Goal: Answer question/provide support: Share knowledge or assist other users

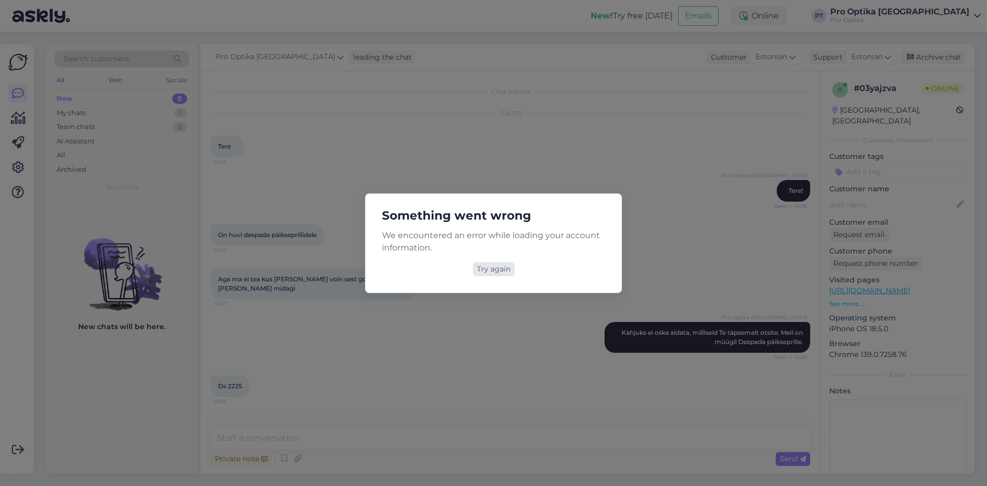
click at [497, 271] on div "Try again" at bounding box center [494, 269] width 42 height 14
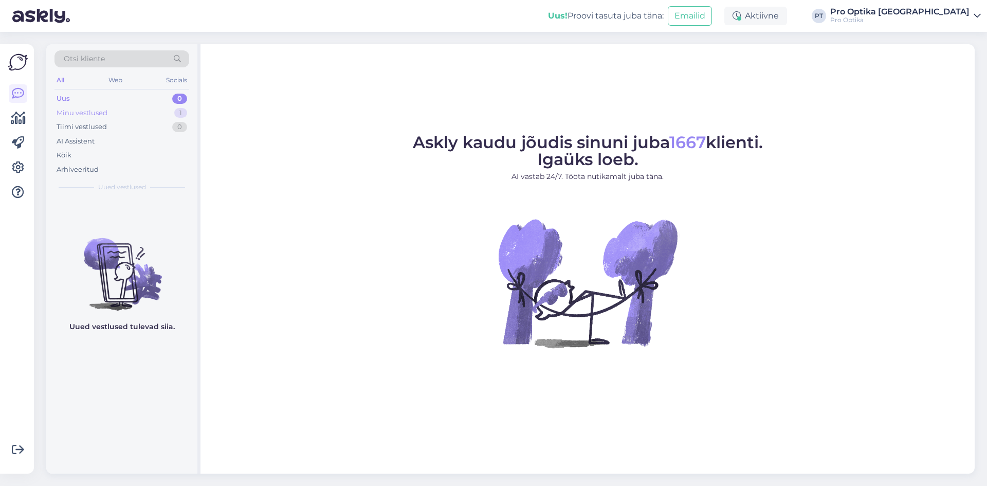
click at [65, 116] on div "Minu vestlused" at bounding box center [82, 113] width 51 height 10
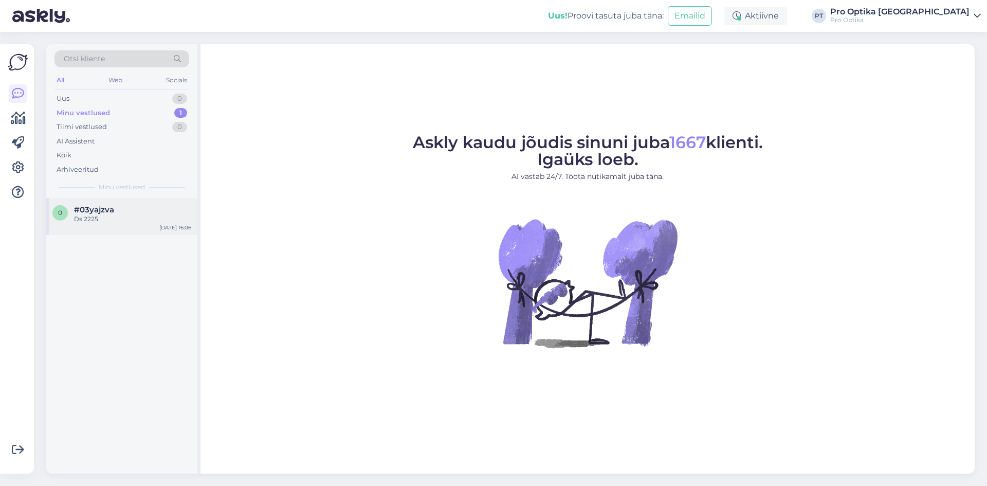
click at [100, 206] on span "#03yajzva" at bounding box center [94, 209] width 40 height 9
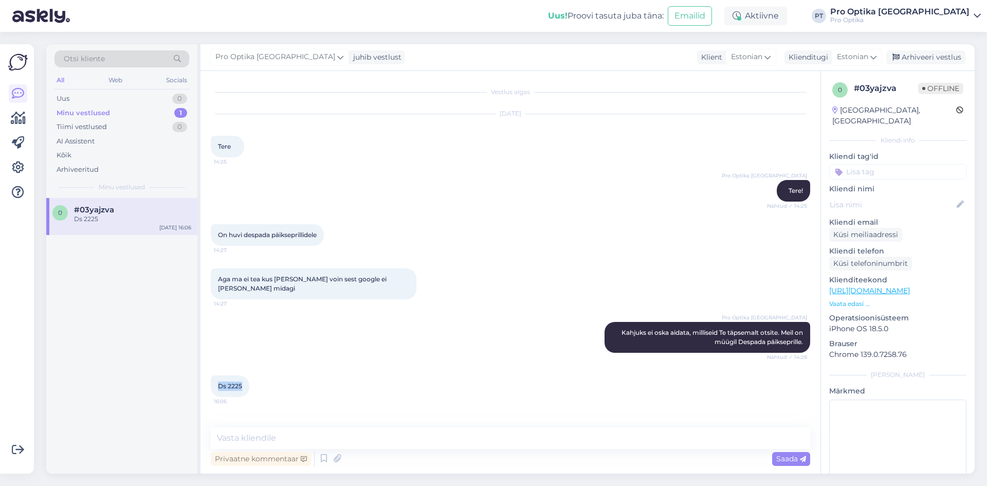
drag, startPoint x: 245, startPoint y: 376, endPoint x: 216, endPoint y: 378, distance: 28.3
click at [216, 378] on div "Ds 2225 16:06" at bounding box center [230, 386] width 39 height 22
copy span "Ds 2225"
click at [217, 441] on textarea at bounding box center [510, 438] width 599 height 22
paste textarea "DS2225 C3 6116"
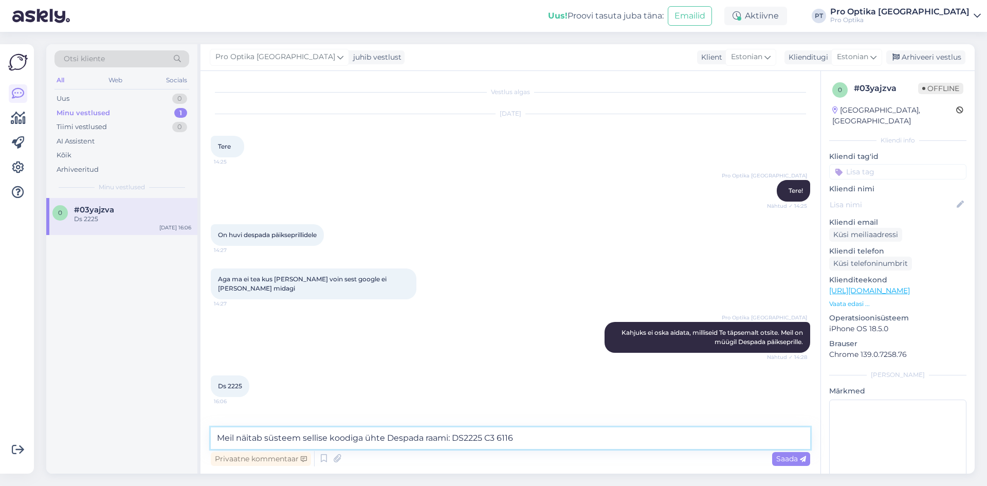
type textarea "Meil näitab süsteem sellise koodiga ühte Despada raami: DS2225 C3 6116."
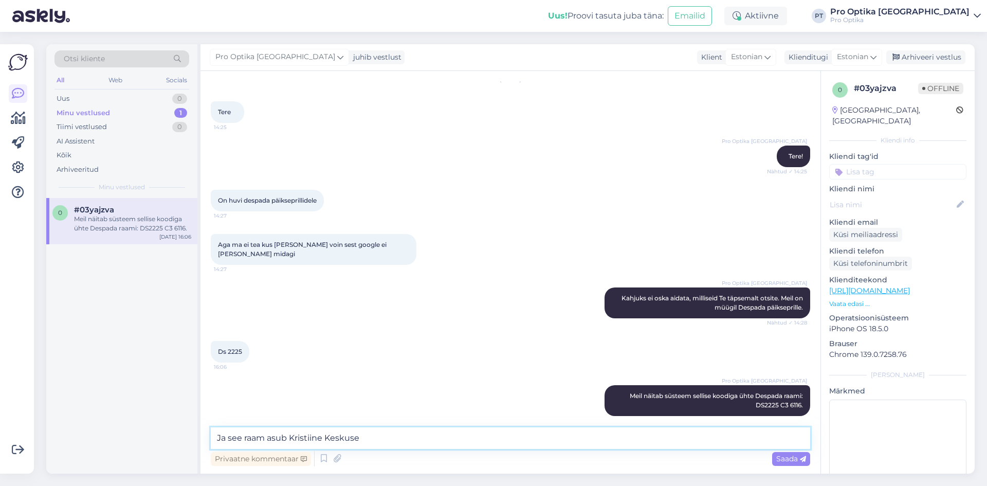
type textarea "Ja see raam asub Kristiine Keskuses"
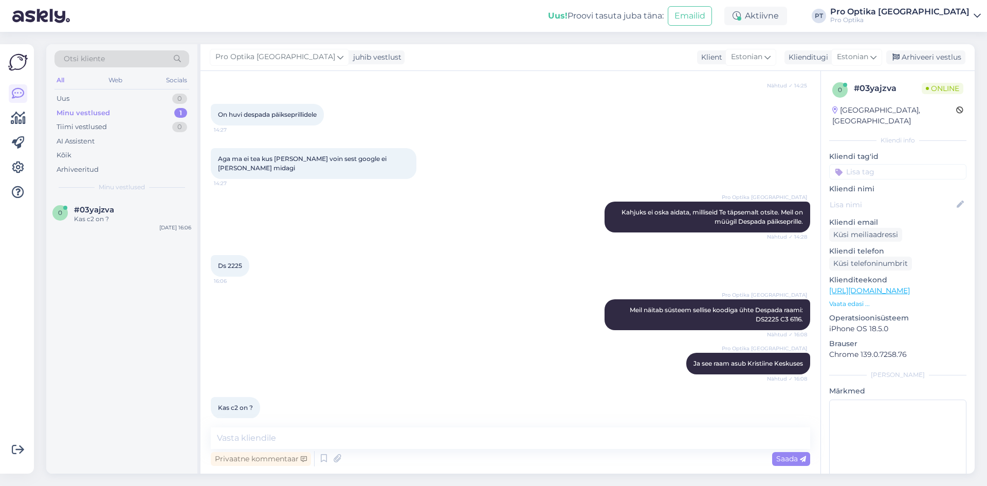
scroll to position [123, 0]
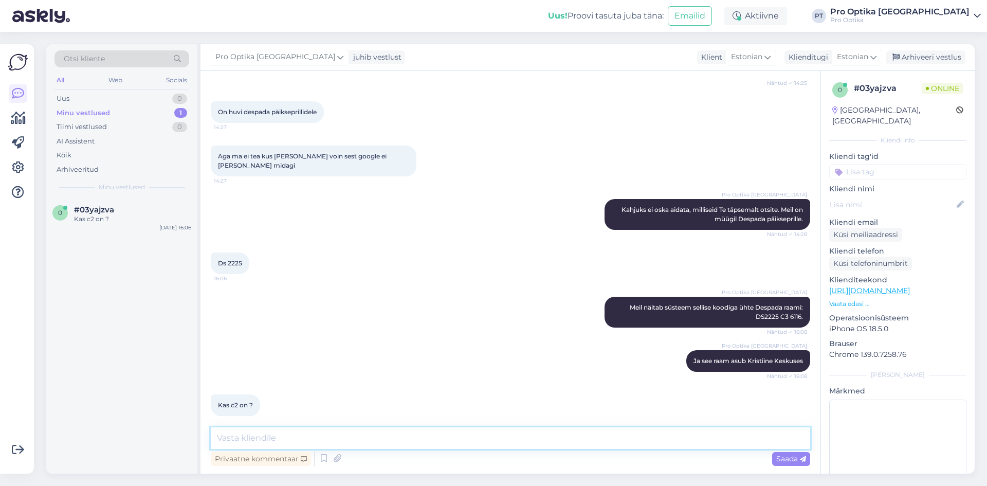
click at [238, 434] on textarea at bounding box center [510, 438] width 599 height 22
type textarea "Tähendab värvitooni"
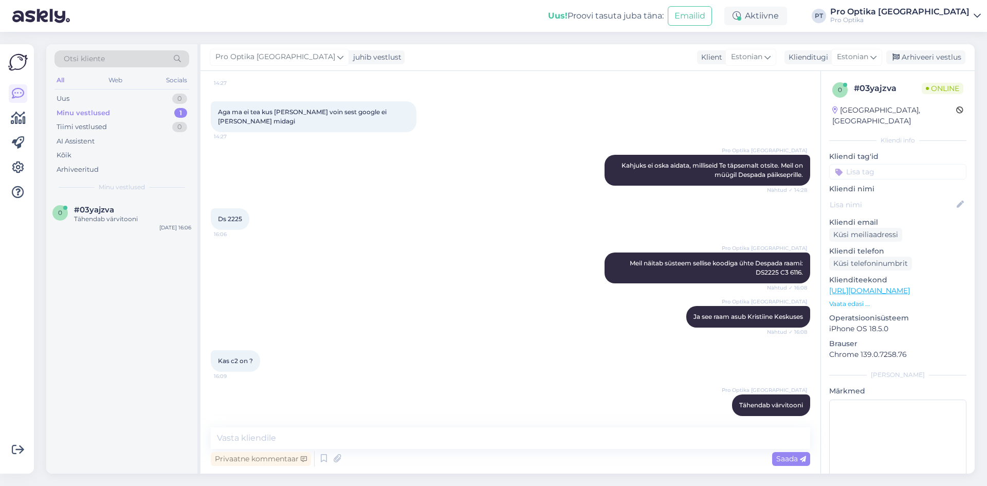
click at [419, 383] on div "Pro Optika [GEOGRAPHIC_DATA] Tähendab värvitooni 16:10" at bounding box center [510, 405] width 599 height 44
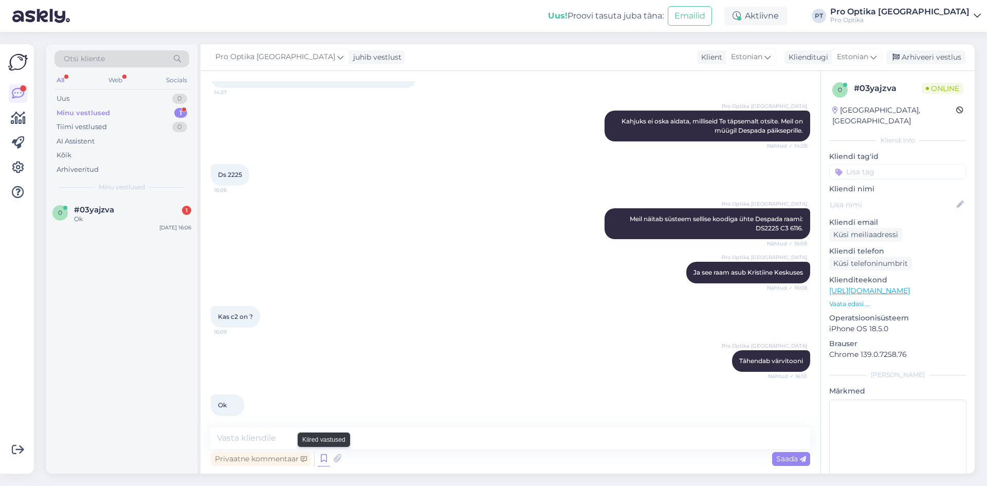
click at [321, 459] on icon at bounding box center [324, 458] width 12 height 15
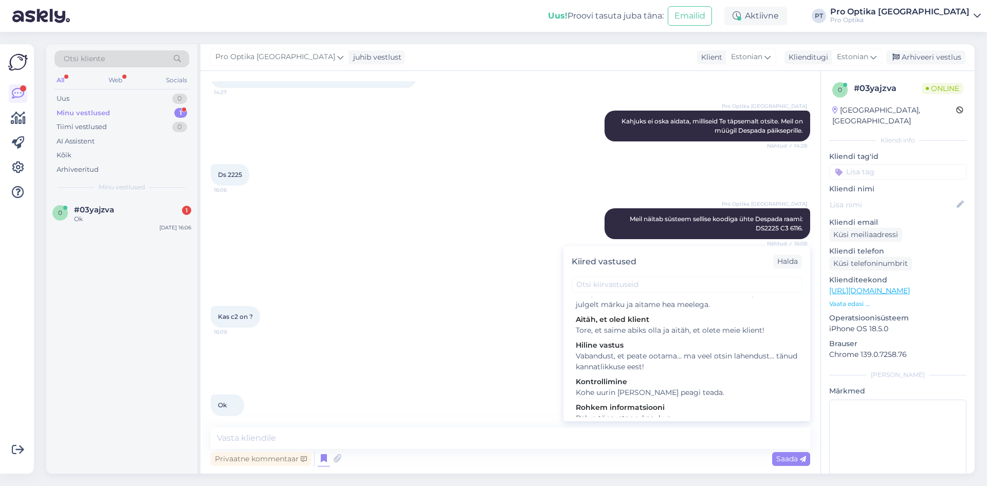
scroll to position [360, 0]
click at [669, 303] on div "Tore, et saime abiks olla. Kui teil on veel küsimusi, andke julgelt märku ja ai…" at bounding box center [686, 298] width 222 height 22
type textarea "Tore, et saime abiks olla. Kui teil on veel küsimusi, andke julgelt märku ja ai…"
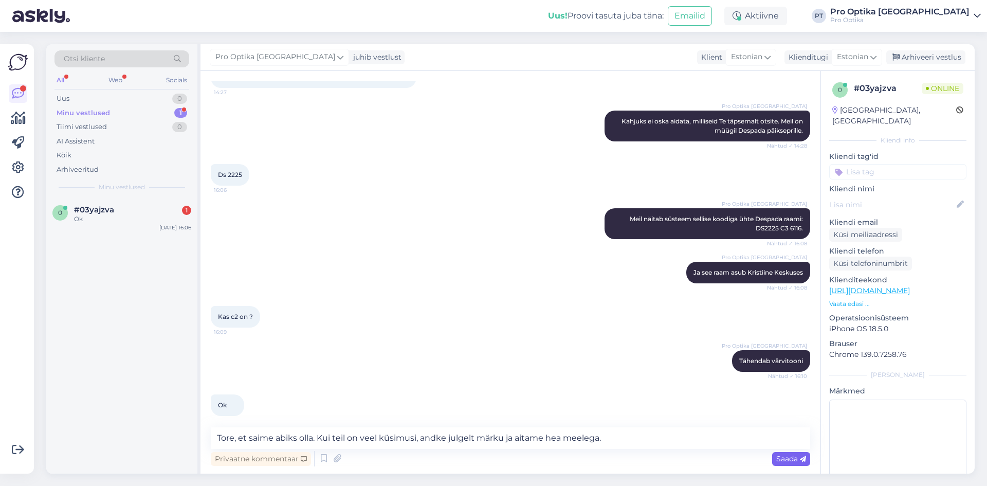
click at [777, 461] on span "Saada" at bounding box center [791, 458] width 30 height 9
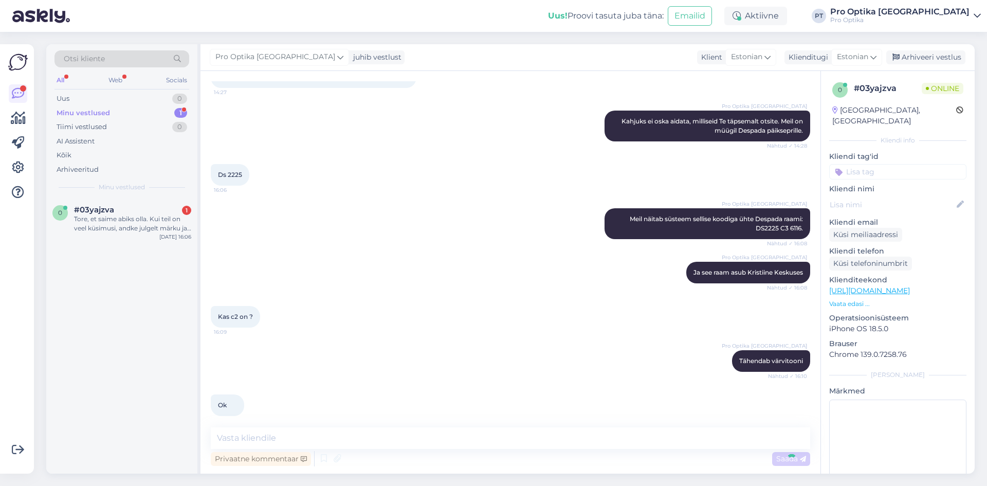
scroll to position [265, 0]
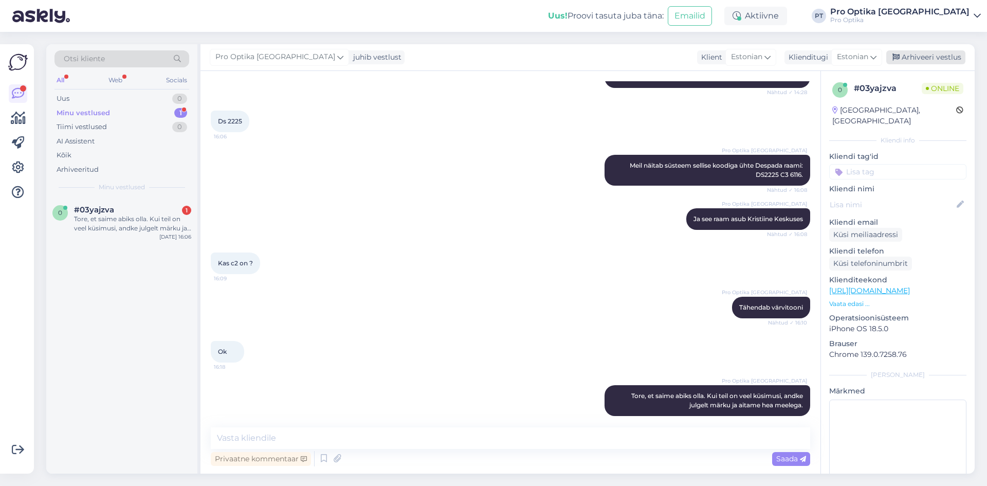
click at [912, 59] on div "Arhiveeri vestlus" at bounding box center [925, 57] width 79 height 14
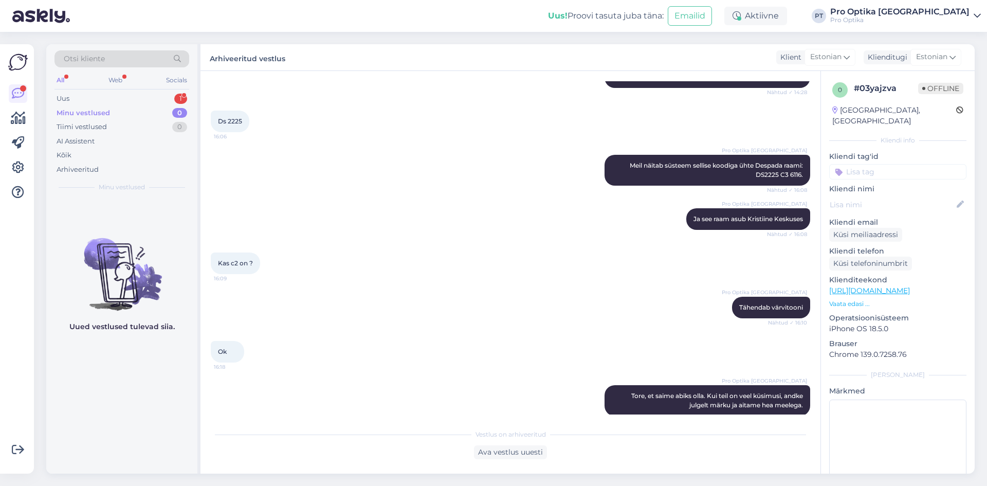
scroll to position [0, 0]
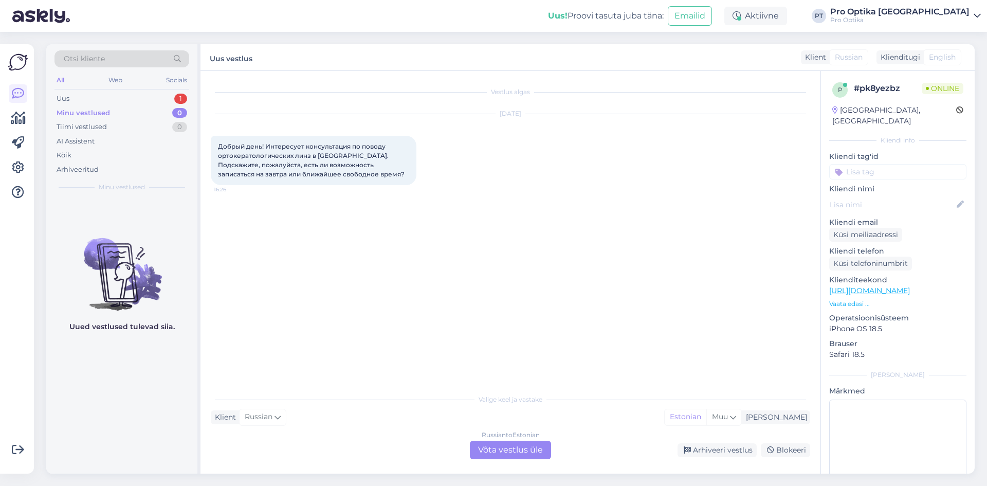
click at [515, 443] on div "Russian to Estonian Võta vestlus üle" at bounding box center [510, 449] width 81 height 18
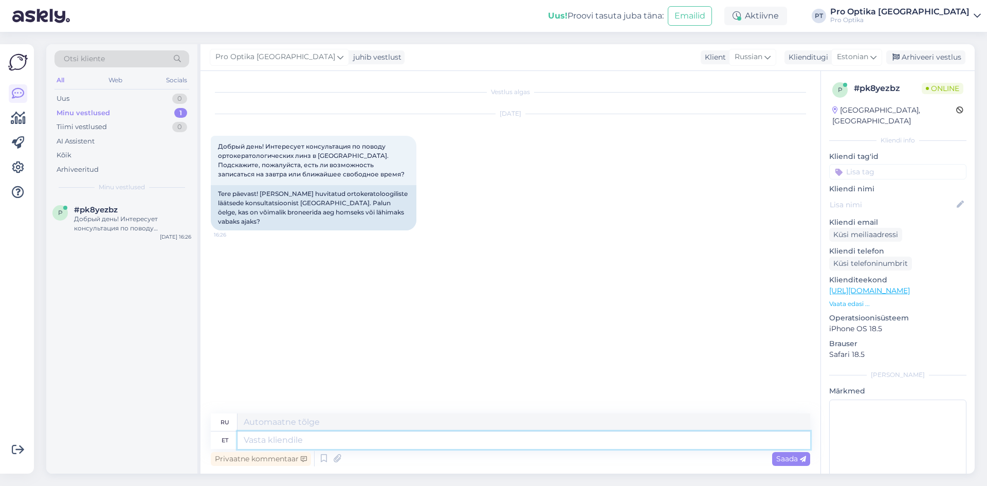
click at [346, 441] on textarea at bounding box center [523, 439] width 572 height 17
type textarea "Tere!"
type textarea "Привет!"
type textarea "Kohe"
type textarea "Немедленно"
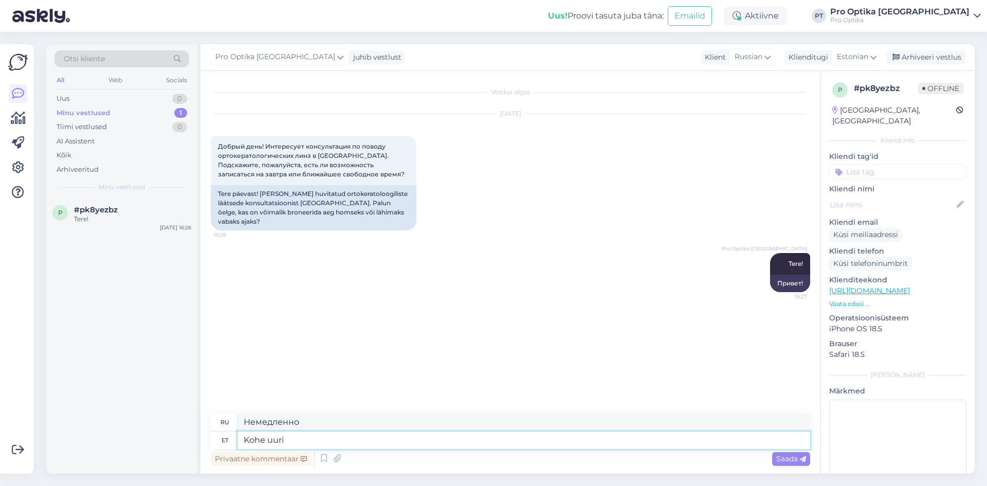
type textarea "Kohe uurin"
type textarea "Я немедленно займусь расследованием."
type textarea "Kohe uurin!"
type textarea "Я немедленно займусь расследованием!"
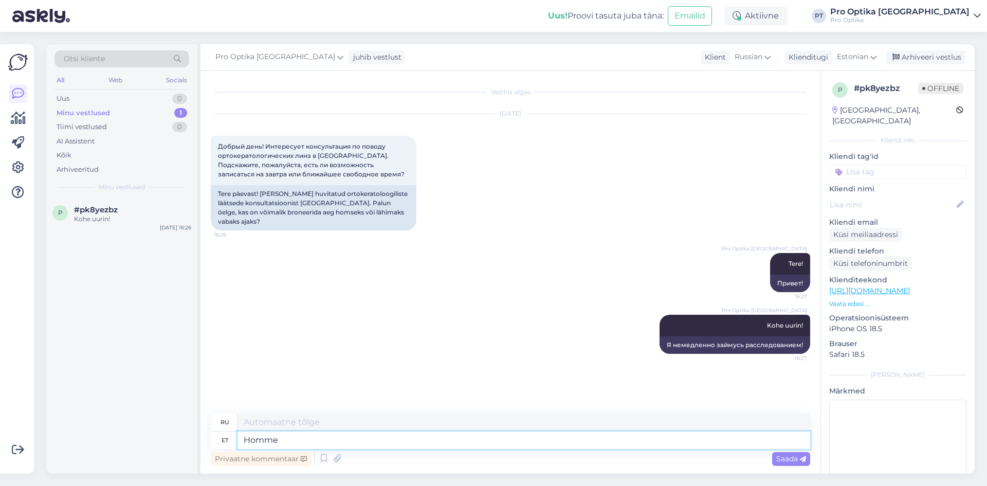
type textarea "Homme o"
type textarea "Завтра"
type textarea "Homme oleks, 1"
type textarea "Завтра будет,"
type textarea "Homme oleks, 12:"
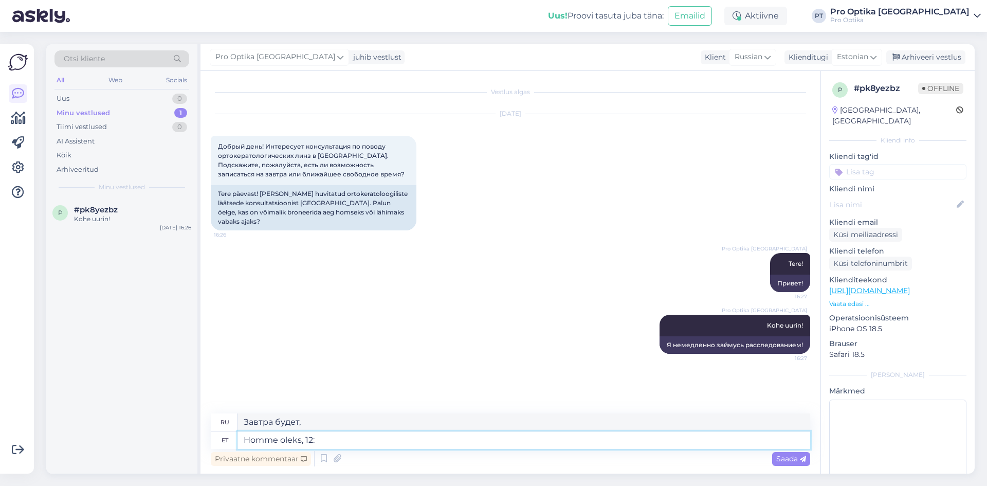
type textarea "Завтра будет 12."
type textarea "Homme oleks, 12:00,"
type textarea "Завтра будет 12:00,"
type textarea "Homme oleks, 12:00, 1"
type textarea "Завтра будет 12:00, 1"
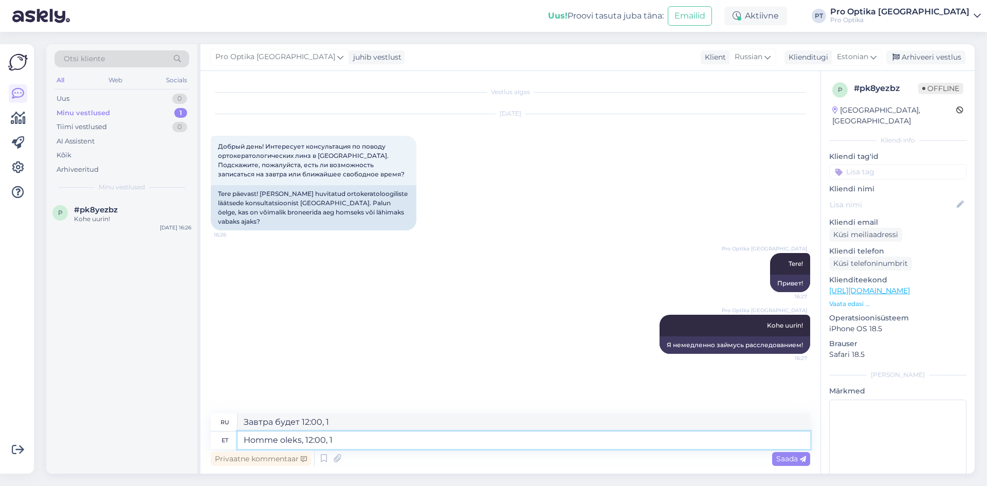
type textarea "Homme oleks, 12:00,"
type textarea "Завтра будет 12:00,"
type textarea "Homme oleks, 12:00, 15:00, 1"
type textarea "Завтра будет 12:00, 15:00,"
type textarea "Homme oleks, 12:00, 15:00, 16:00, 1"
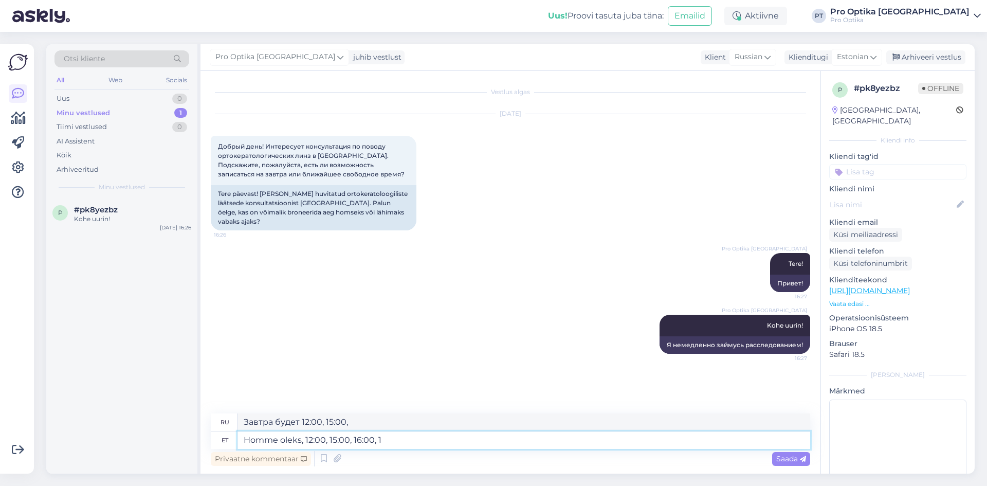
type textarea "Завтра будет 12:00, 15:00, 16:00,"
type textarea "Homme oleks, 12:00, 15:00, 16:00, 17:00."
type textarea "Завтра будет 12:00, 15:00, 16:00, 17:00."
click at [303, 440] on textarea "Homme oleks, 12:00, 15:00, 16:00, 17:00." at bounding box center [523, 439] width 572 height 17
type textarea "Homme oleks pakkuda aega [PERSON_NAME] 12:00, 15:00, 16:00, 17:00."
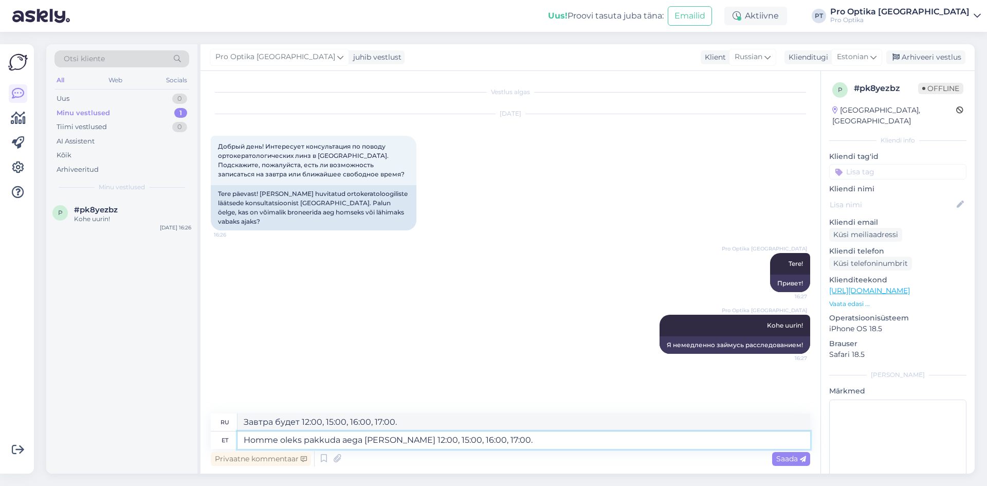
type textarea "Завтра мы предложим время в 12:00, 15:00, 16:00, 17:00."
type textarea "Homme oleks pakkuda aega [PERSON_NAME] 12:00, 15:00, 16:00, 17:00."
click at [776, 455] on span "Saada" at bounding box center [791, 458] width 30 height 9
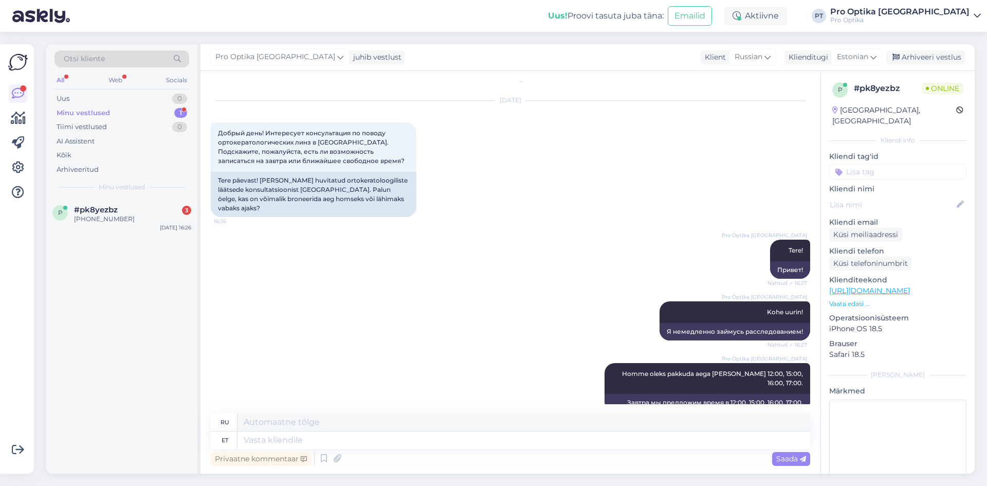
scroll to position [198, 0]
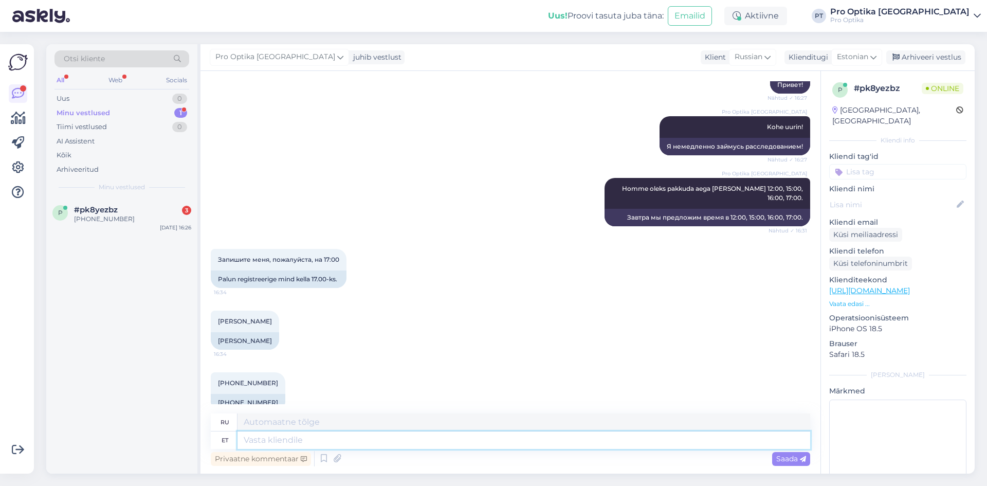
click at [309, 439] on textarea at bounding box center [523, 439] width 572 height 17
type textarea "Teeme"
type textarea "Мы делаем"
type textarea "Teeme nii."
type textarea "Давай сделаем это."
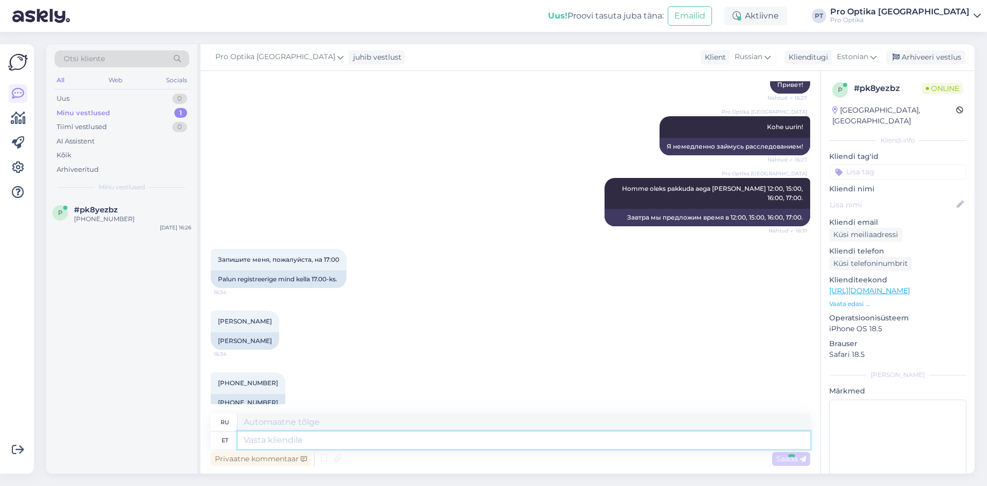
scroll to position [260, 0]
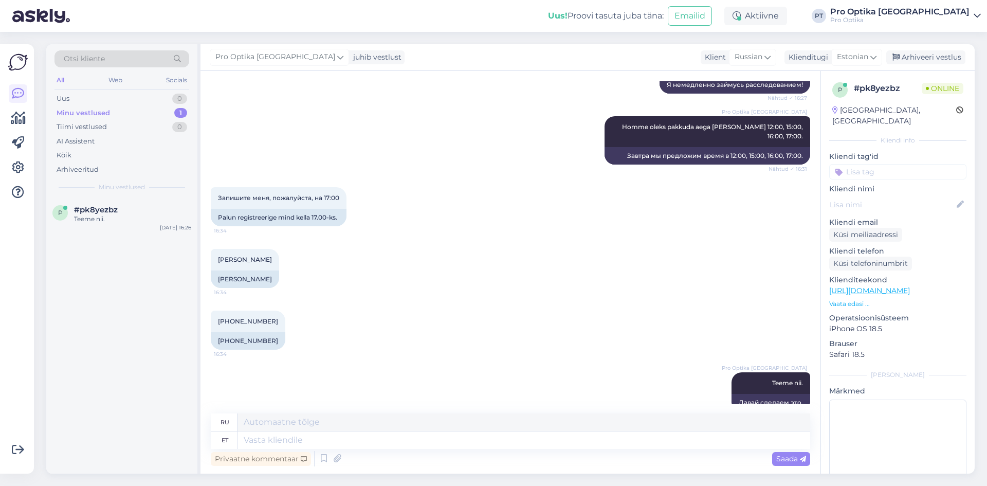
drag, startPoint x: 280, startPoint y: 262, endPoint x: 212, endPoint y: 266, distance: 68.0
click at [212, 266] on div "[PERSON_NAME] 16:34 [PERSON_NAME]" at bounding box center [510, 268] width 599 height 62
copy div "[PERSON_NAME]"
click at [416, 441] on textarea at bounding box center [523, 439] width 572 height 17
type textarea "Kuidas"
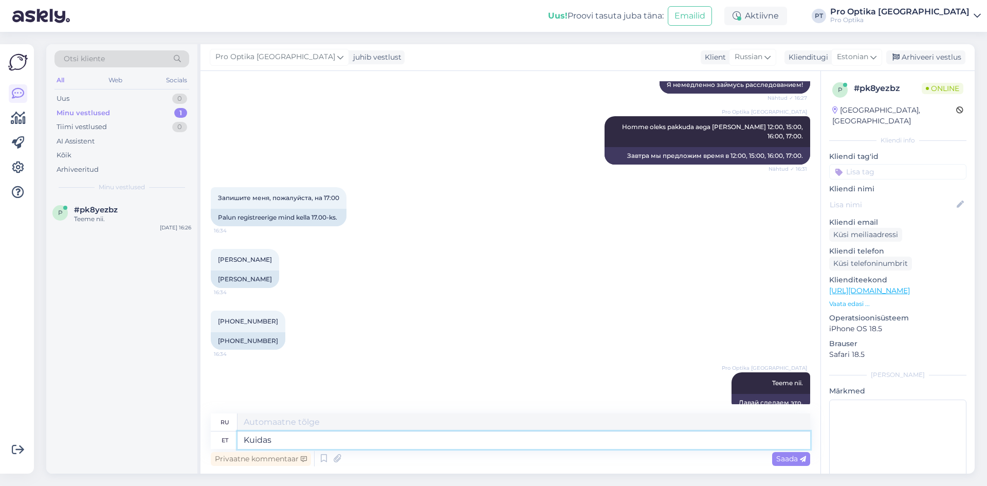
type textarea "Как"
type textarea "Kuidas on"
type textarea "Как вы?"
type textarea "[PERSON_NAME] on Teie email?"
type textarea "Как поживает ваша электронная почта?"
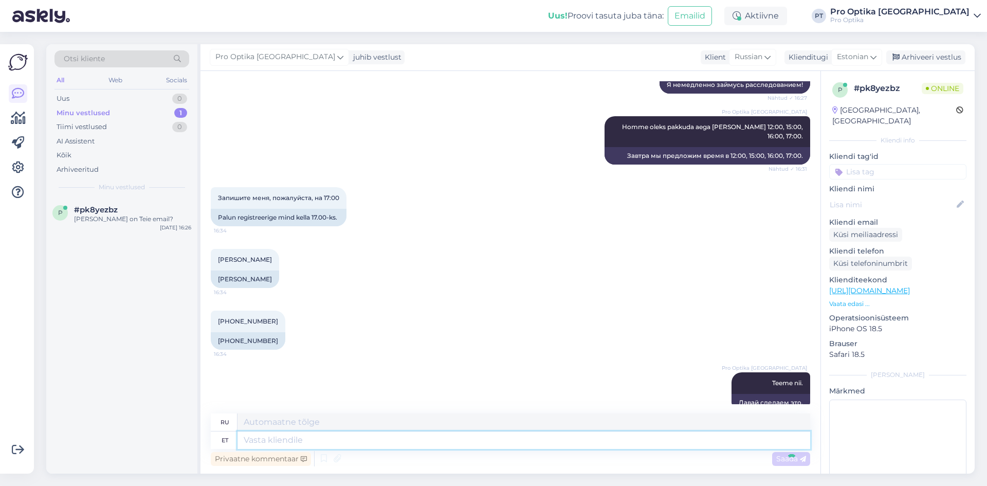
scroll to position [322, 0]
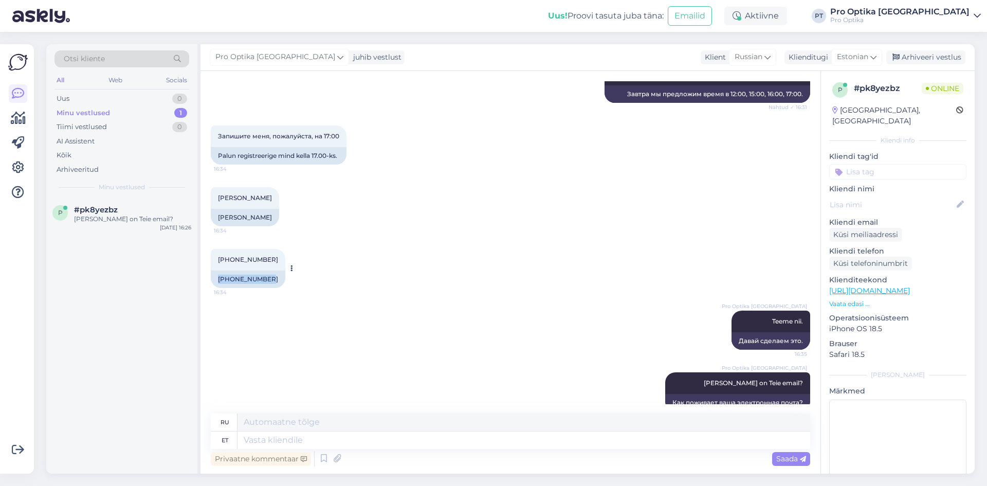
drag, startPoint x: 267, startPoint y: 259, endPoint x: 215, endPoint y: 263, distance: 52.0
click at [215, 270] on div "[PHONE_NUMBER]" at bounding box center [248, 278] width 75 height 17
copy div "[PHONE_NUMBER]"
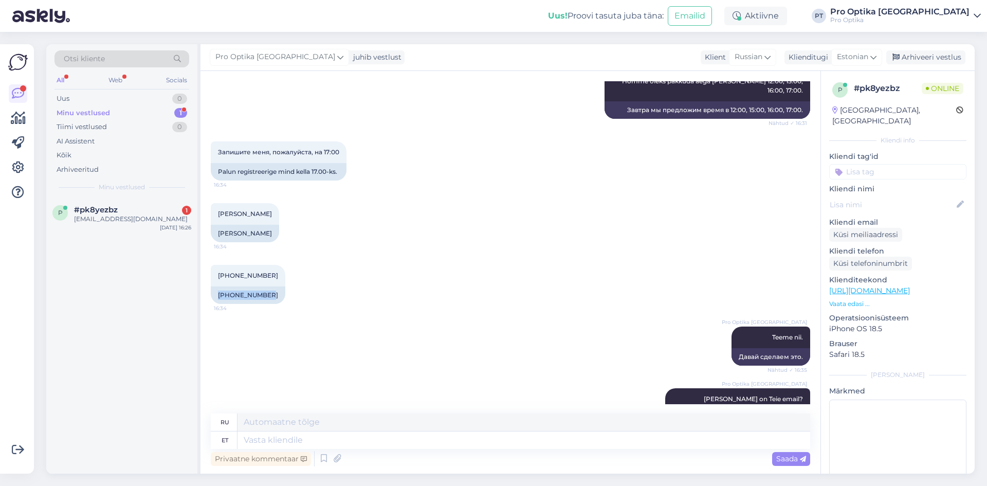
scroll to position [383, 0]
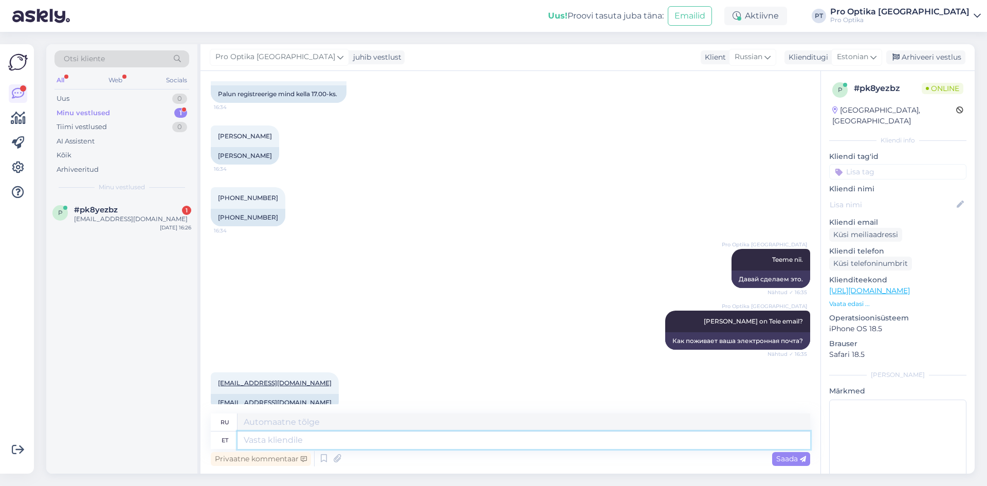
click at [308, 439] on textarea at bounding box center [523, 439] width 572 height 17
type textarea "[PERSON_NAME]"
type textarea "И возраст"
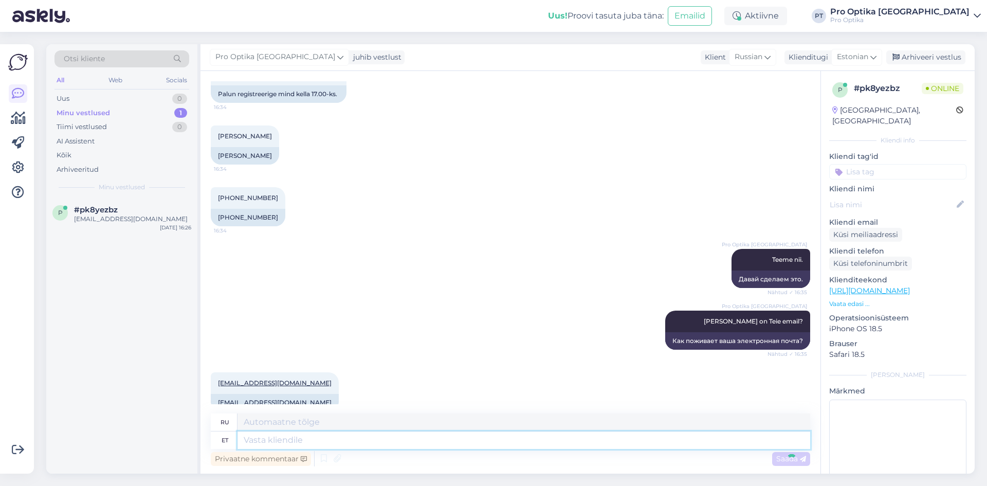
scroll to position [445, 0]
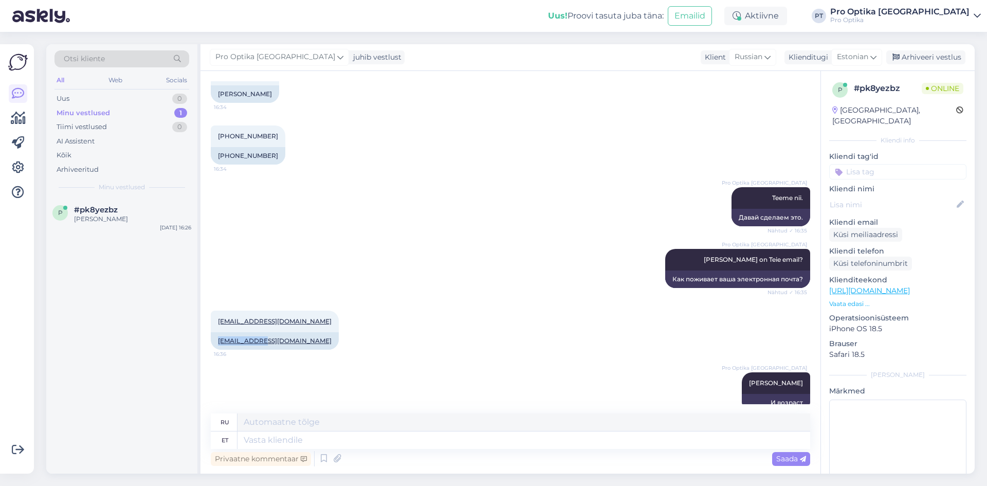
drag, startPoint x: 263, startPoint y: 322, endPoint x: 208, endPoint y: 322, distance: 54.5
click at [208, 322] on div "Vestlus algas [DATE] Добрый день! Интересует консультация по поводу ортокератол…" at bounding box center [510, 272] width 620 height 402
copy link "[EMAIL_ADDRESS][DOMAIN_NAME]"
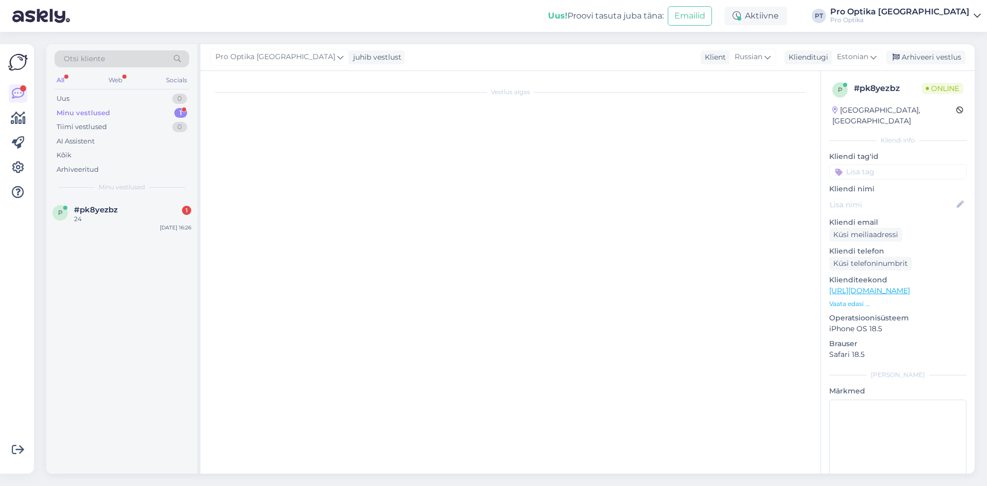
scroll to position [0, 0]
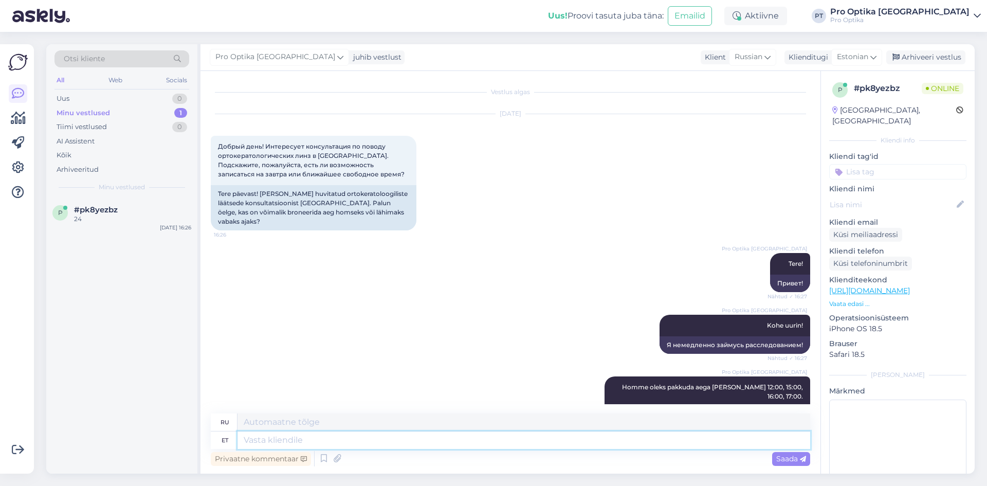
click at [370, 448] on textarea at bounding box center [523, 439] width 572 height 17
type textarea "Aitäh!"
type textarea "Спасибо!"
drag, startPoint x: 261, startPoint y: 192, endPoint x: 272, endPoint y: 202, distance: 15.3
click at [272, 202] on div "Tere päevast! [PERSON_NAME] huvitatud ortokeratoloogiliste läätsede konsultatsi…" at bounding box center [314, 207] width 206 height 45
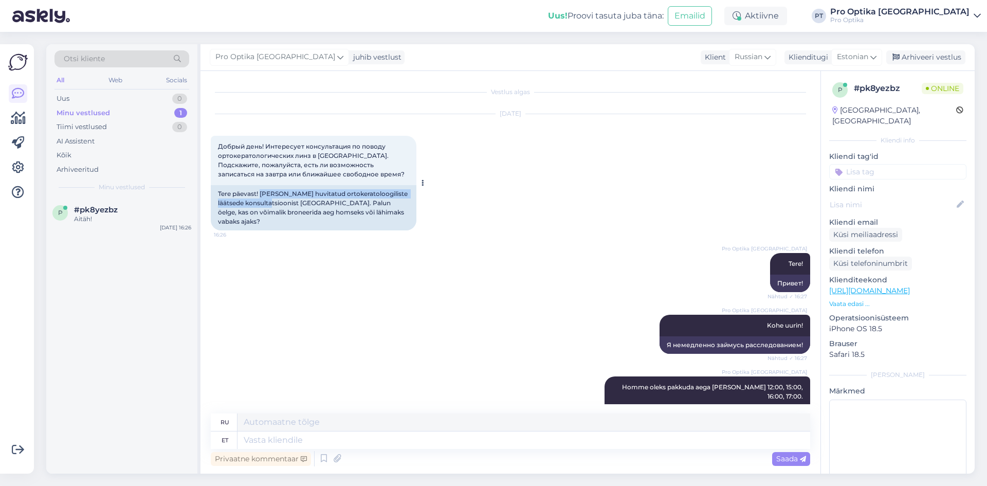
copy div "[PERSON_NAME] huvitatud ortokeratoloogiliste läätsede konsultatsioonist"
click at [282, 447] on textarea at bounding box center [523, 439] width 572 height 17
type textarea "Olete"
type textarea "Ты"
type textarea "Olete broneeritud."
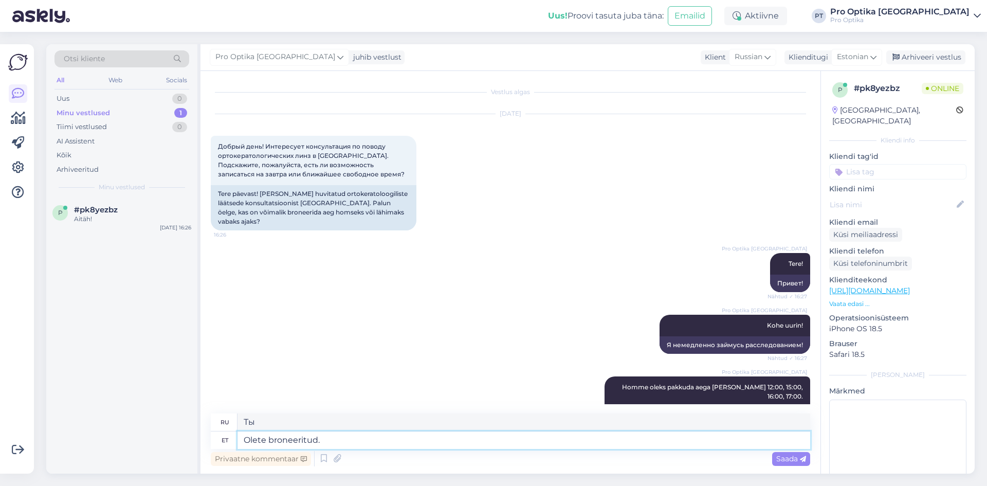
type textarea "Вы забронированы."
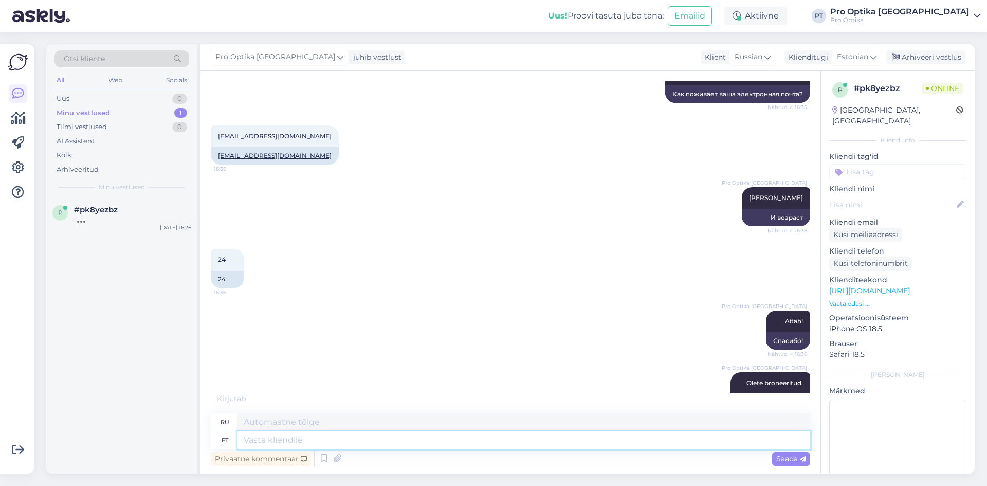
scroll to position [692, 0]
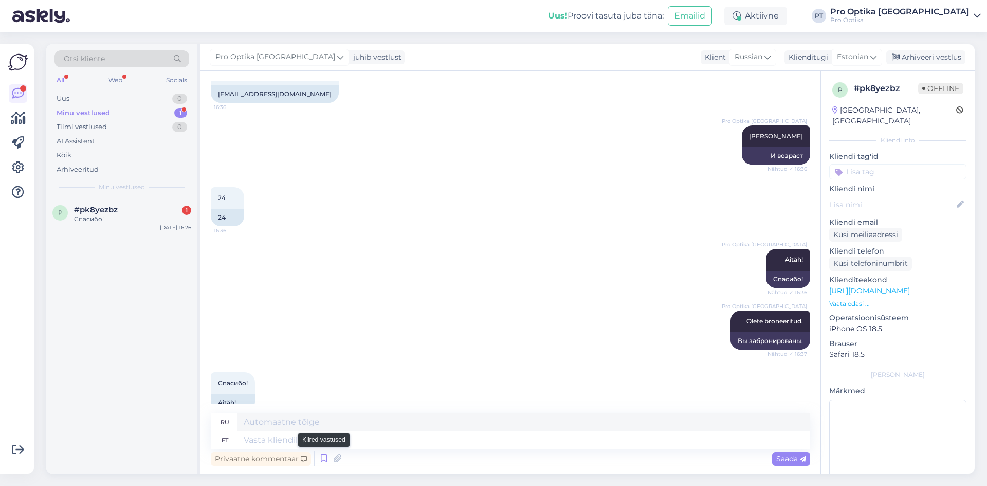
click at [326, 462] on icon at bounding box center [324, 458] width 12 height 15
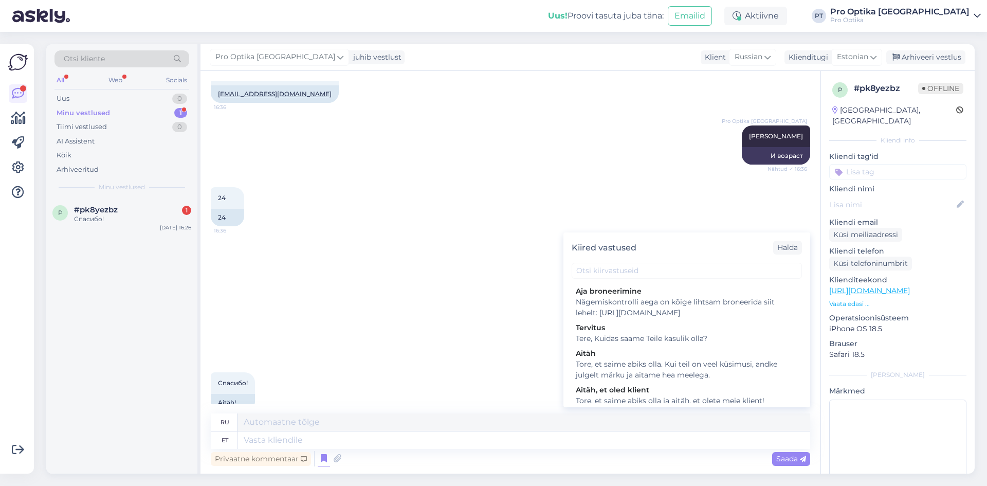
scroll to position [290, 0]
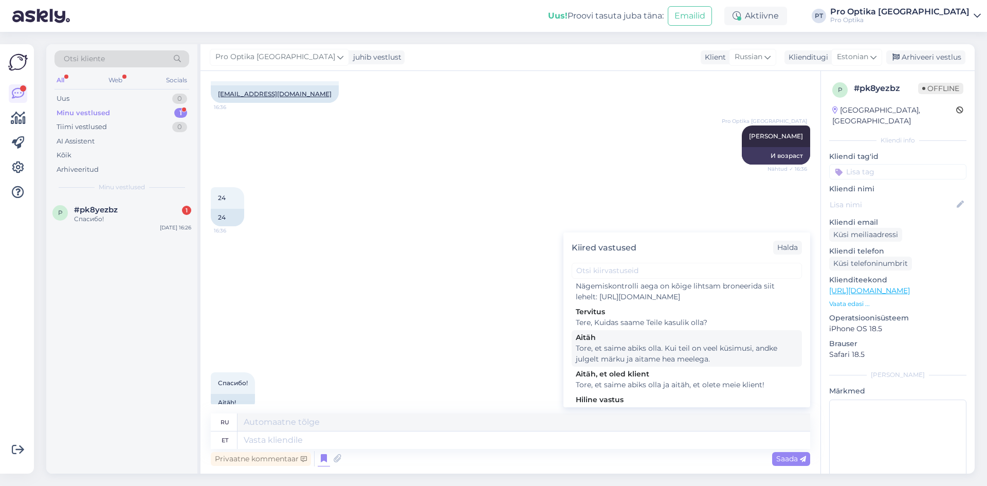
click at [714, 364] on div "Tore, et saime abiks olla. Kui teil on veel küsimusi, andke julgelt märku ja ai…" at bounding box center [686, 354] width 222 height 22
type textarea "Рады, что смогли помочь. Если у вас есть еще вопросы, дайте нам знать!"
type textarea "Tore, et saime abiks olla. Kui teil on veel küsimusi, andke julgelt märku ja ai…"
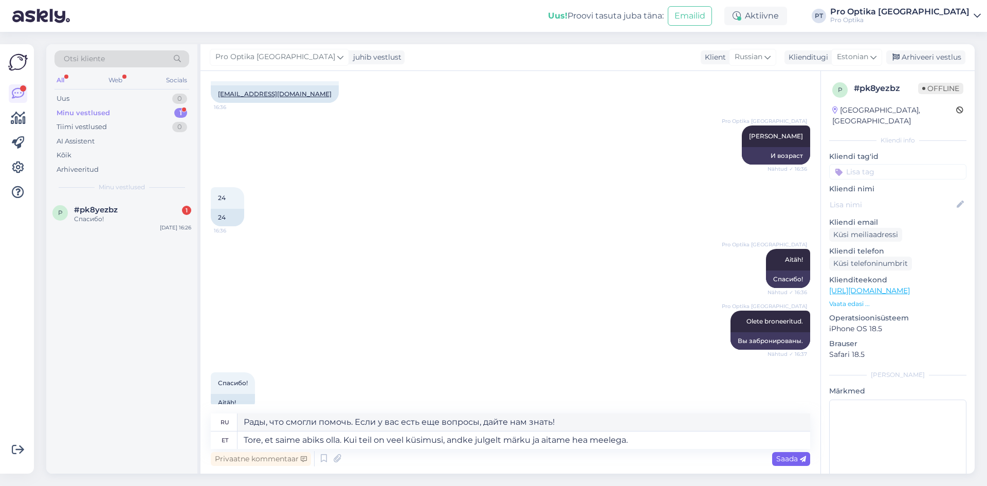
click at [777, 460] on span "Saada" at bounding box center [791, 458] width 30 height 9
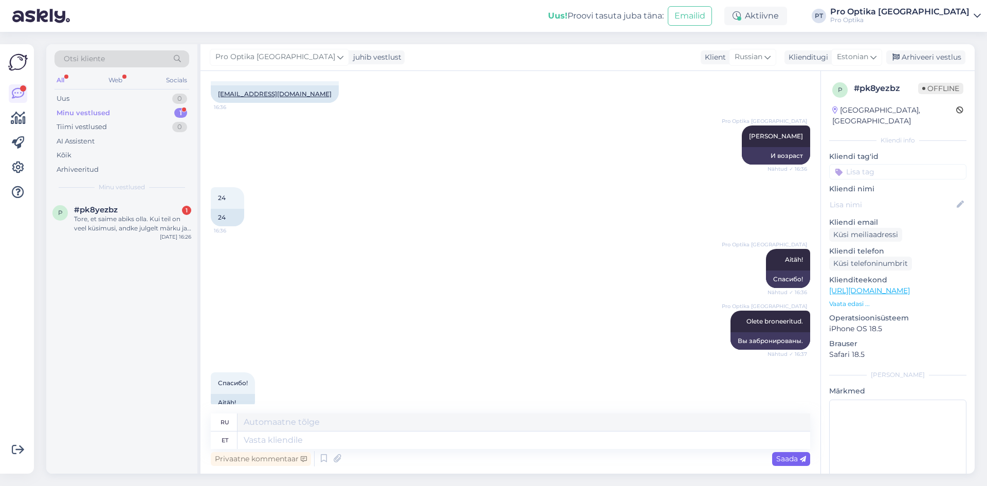
scroll to position [772, 0]
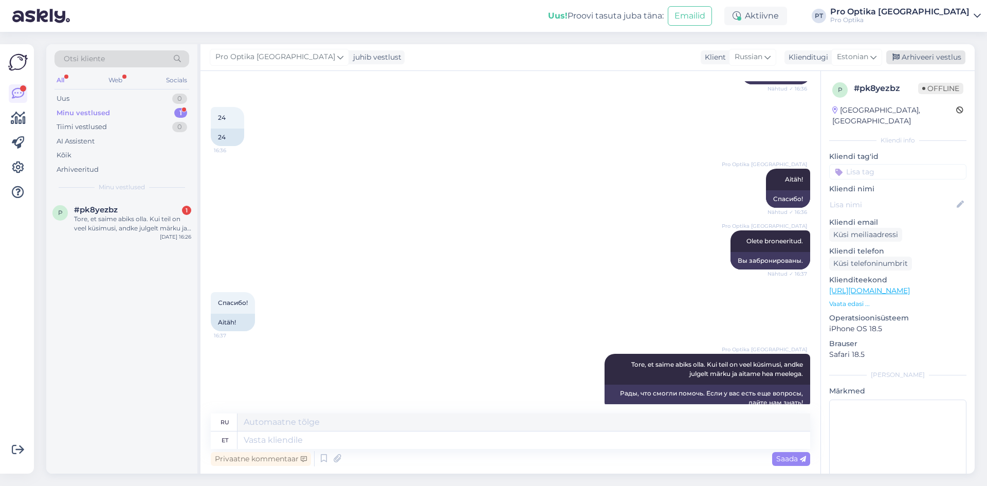
click at [925, 55] on div "Arhiveeri vestlus" at bounding box center [925, 57] width 79 height 14
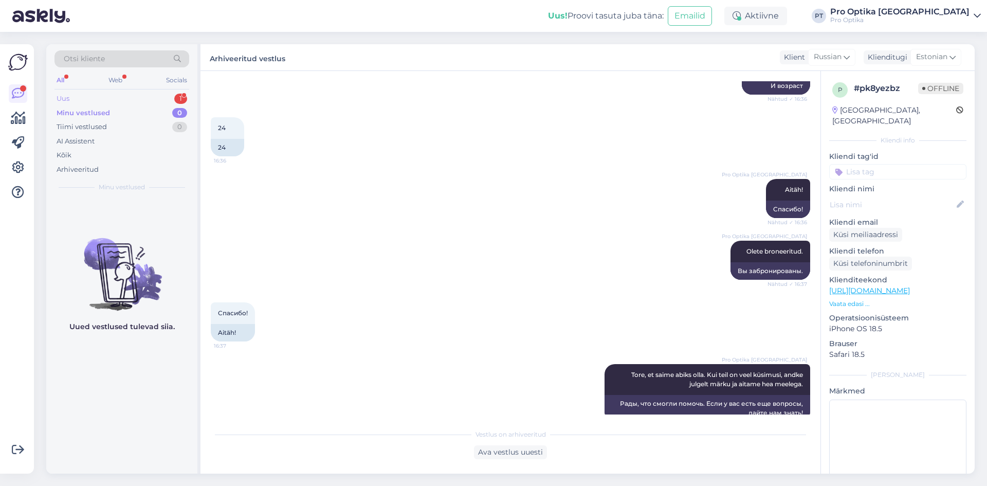
click at [181, 96] on div "1" at bounding box center [180, 99] width 13 height 10
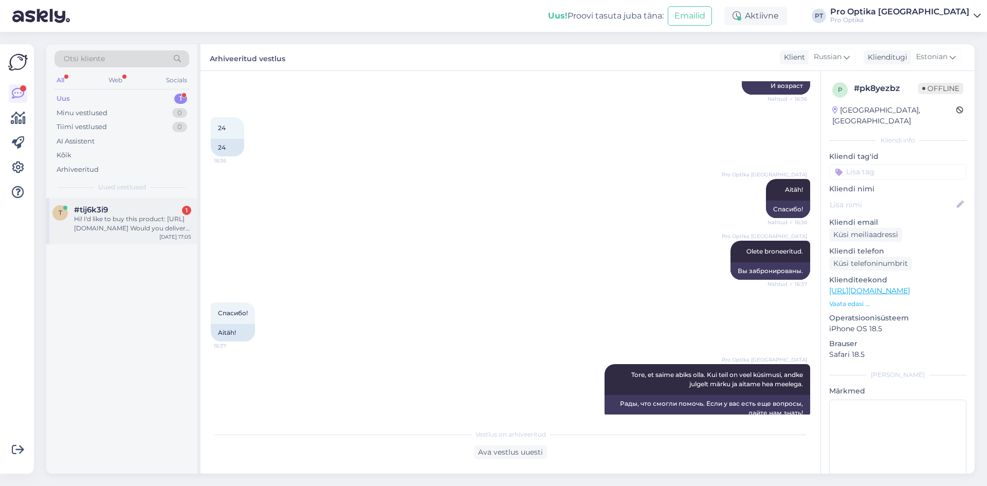
click at [101, 214] on span "#tij6k3i9" at bounding box center [91, 209] width 34 height 9
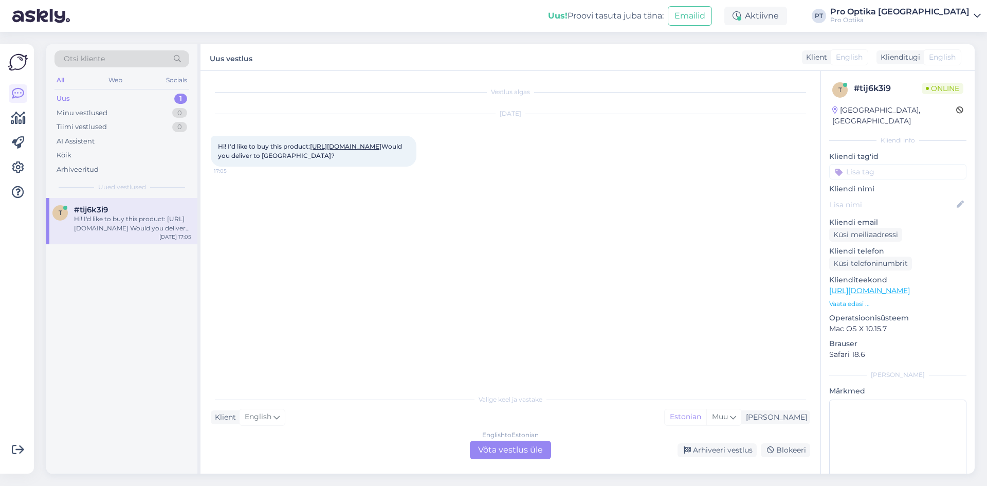
click at [519, 456] on div "English to Estonian Võta vestlus üle" at bounding box center [510, 449] width 81 height 18
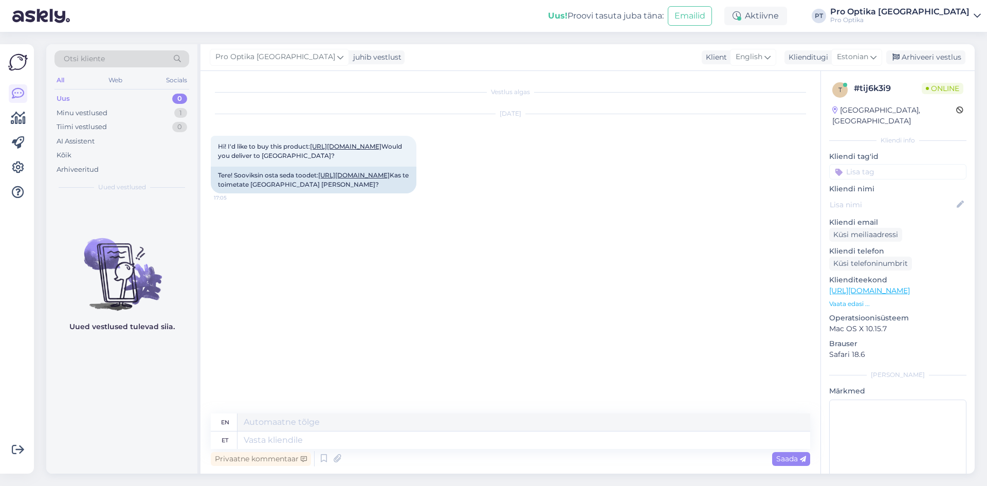
click at [518, 451] on div "Privaatne kommentaar Saada" at bounding box center [510, 459] width 599 height 20
click at [318, 179] on link "[URL][DOMAIN_NAME]" at bounding box center [353, 175] width 71 height 8
click at [301, 438] on textarea at bounding box center [523, 439] width 572 height 17
type textarea "Tere!"
type textarea "Hello!"
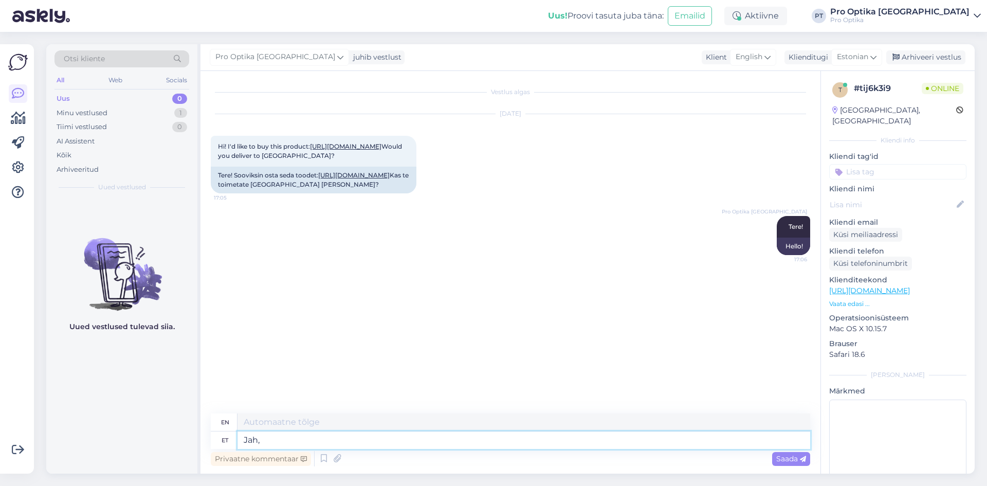
type textarea "Jah, s"
type textarea "Yes,"
type textarea "Jah, saa,"
type textarea "Yes, you can,"
type textarea "Jah, saadame, a"
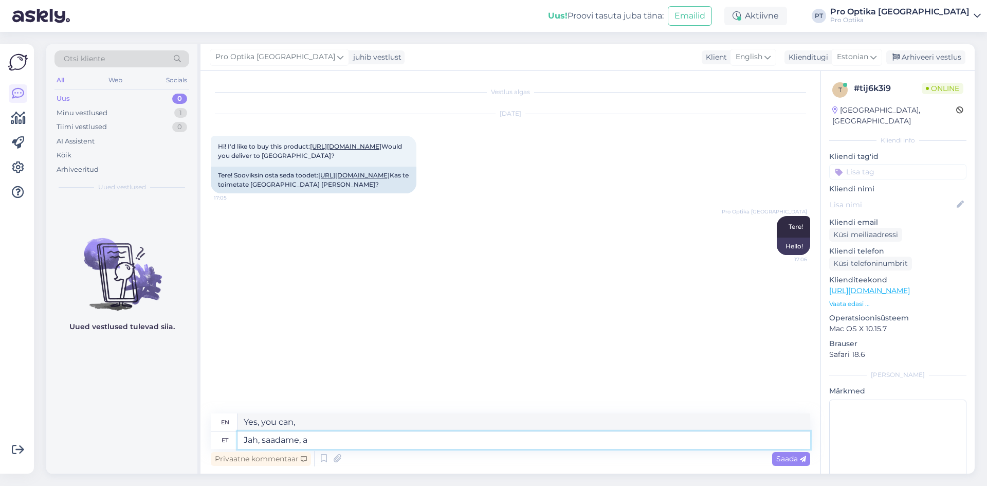
type textarea "Yes, we will send,"
type textarea "Jah, [PERSON_NAME], aga"
type textarea "Yes, we will, but"
type textarea "Jah, [PERSON_NAME], aga paki sa"
type textarea "Yes, we will send, but the package"
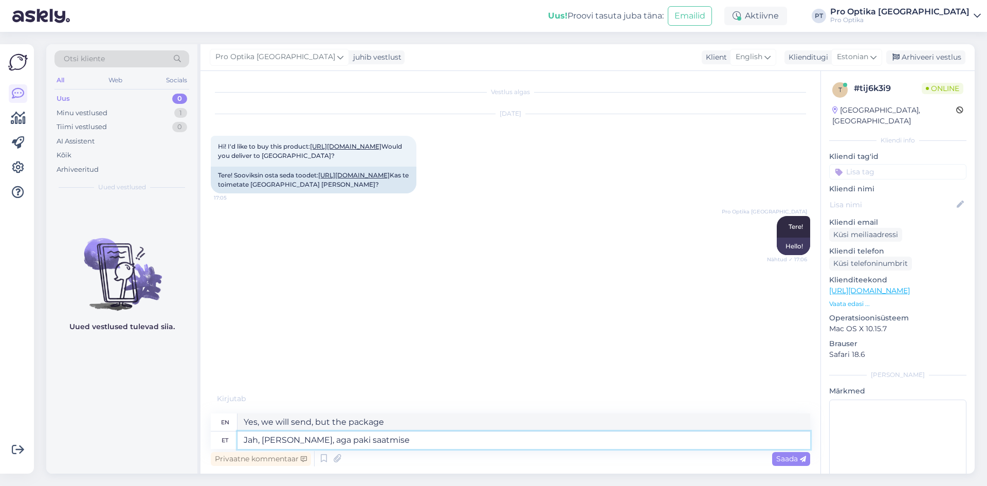
type textarea "Jah, [PERSON_NAME], aga paki saatmise"
type textarea "Yes, we do, but the shipping cost"
type textarea "Jah, saadame, aga paki saatmise hind"
type textarea "Yes, we do, but the shipping cost is"
type textarea "Jah, saadame, aga paki saatmise hind tuleb"
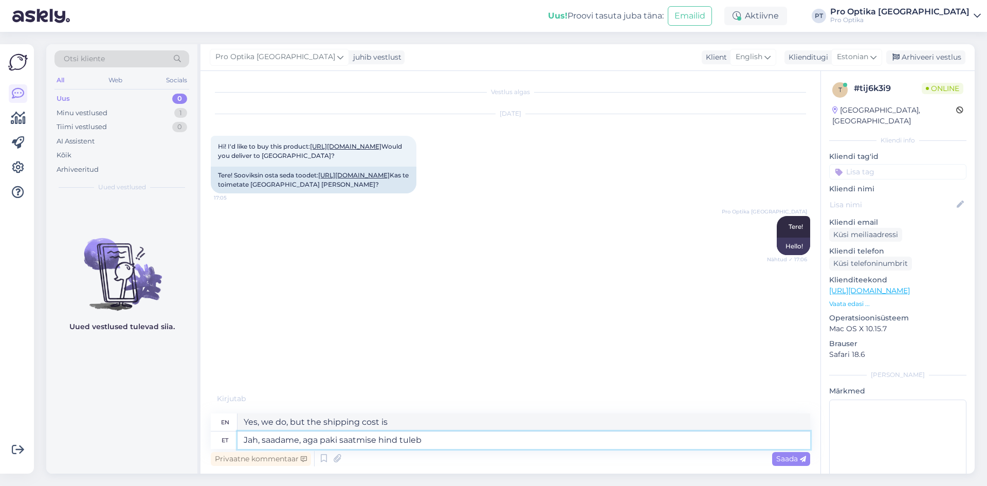
type textarea "Yes, we do, but the shipping cost will be"
type textarea "Jah, saadame, aga paki saatmise hind tuleb tootele"
type textarea "Yes, we do, but the shipping cost will be added to the product."
type textarea "[DEMOGRAPHIC_DATA], saadame, aga paki saatmise hind tuleb tootele juurde 25"
type textarea "Yes, we do, but the shipping cost will be added to the product by 25"
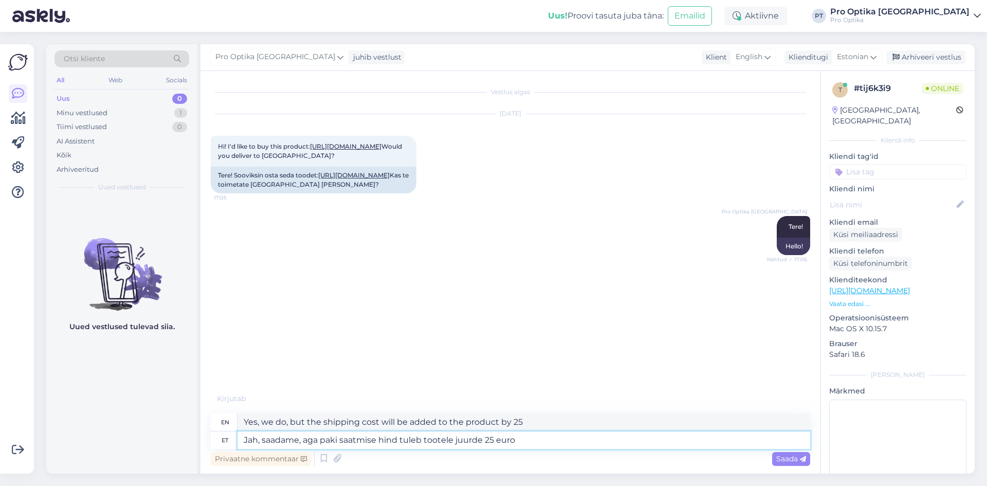
type textarea "Jah, saadame, aga paki saatmise hind tuleb tootele juurde 25 eurot"
type textarea "Yes, we do, but the shipping cost will be an additional 25 euros."
type textarea "Jah, saadame, aga paki saatmise hind tuleb tootele juurde 25 eurot"
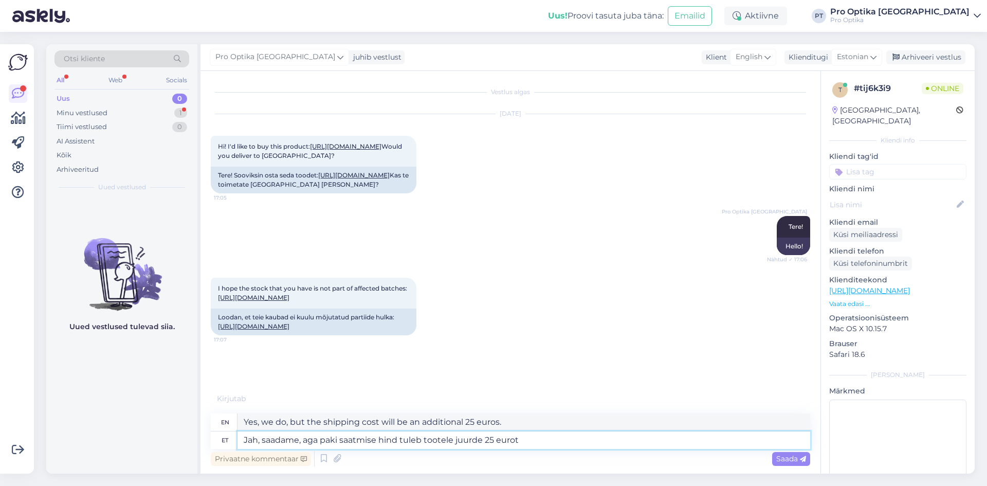
click at [566, 440] on textarea "Jah, saadame, aga paki saatmise hind tuleb tootele juurde 25 eurot" at bounding box center [523, 439] width 572 height 17
click at [289, 330] on link "[URL][DOMAIN_NAME]" at bounding box center [253, 326] width 71 height 8
drag, startPoint x: 521, startPoint y: 444, endPoint x: 228, endPoint y: 435, distance: 293.0
click at [228, 435] on div "et Jah, saadame, aga paki saatmise hind tuleb tootele juurde 25 eurot" at bounding box center [510, 439] width 599 height 17
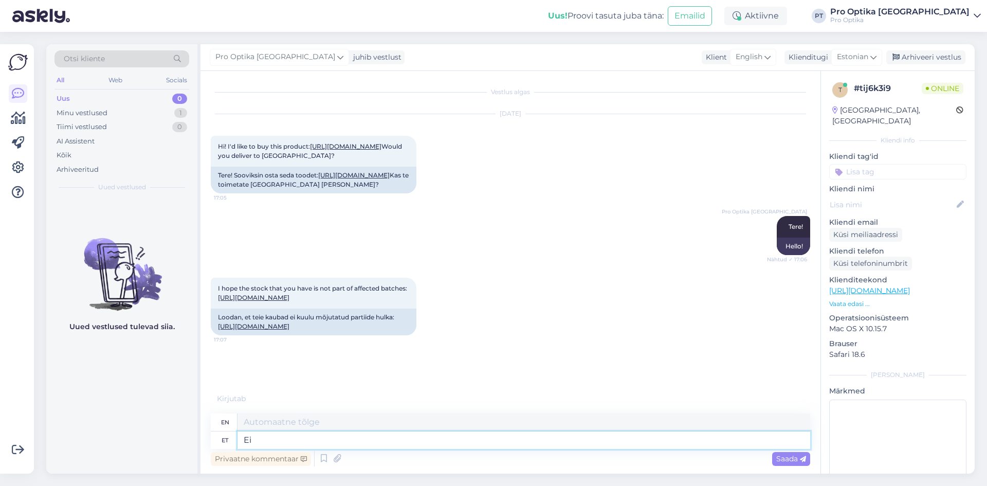
type textarea "Ei"
type textarea "No"
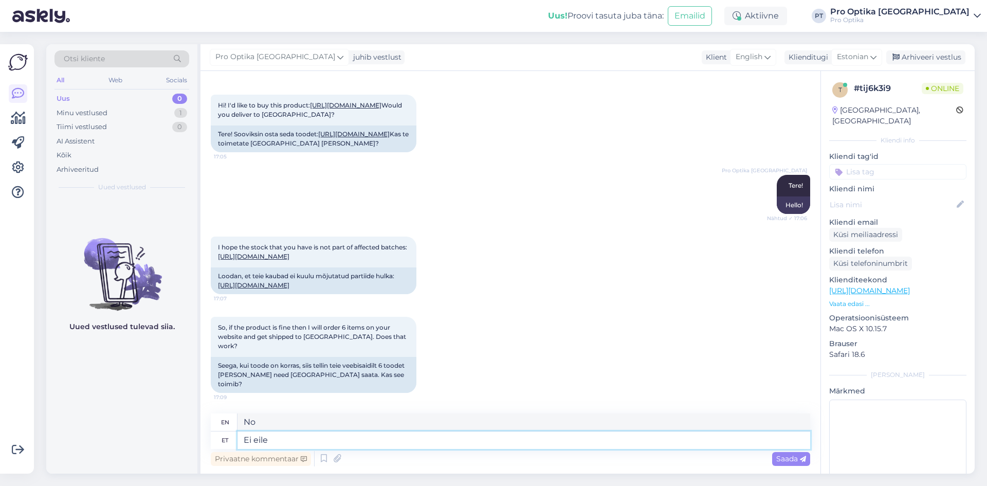
type textarea "Ei eile e"
type textarea "No [DATE]"
type textarea "Ei eile ei"
type textarea "No, not [DATE]."
type textarea "Ei eile ei ole tulnud i"
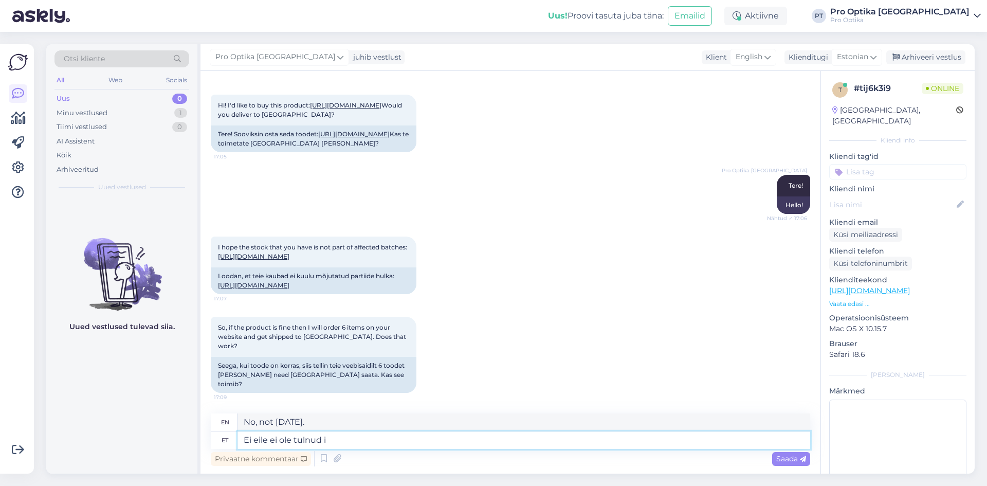
type textarea "No, [DATE] didn't come."
type textarea "Ei eile ei ole tulnud infot"
type textarea "No, there was no information [DATE]."
type textarea "Ei eile ei ole tulnud infot mõjutatud"
type textarea "No, no information has been received [DATE] that has been affected."
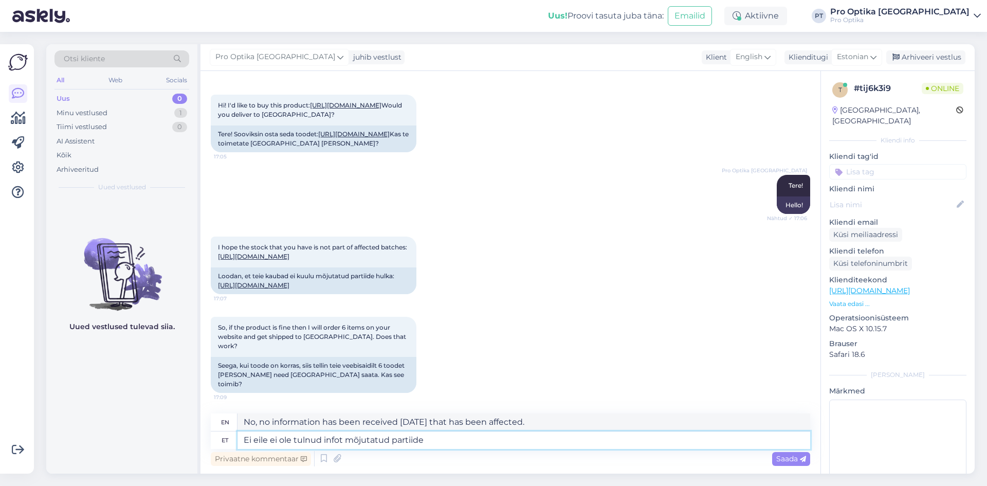
type textarea "Ei eile ei ole tulnud infot mõjutatud partiide"
type textarea "No, there was no information about affected batches [DATE]."
type textarea "Ei eile ei ole tulnud infot mõjutatud partiide kohta."
type textarea "No, there has been no information about affected batches [DATE]."
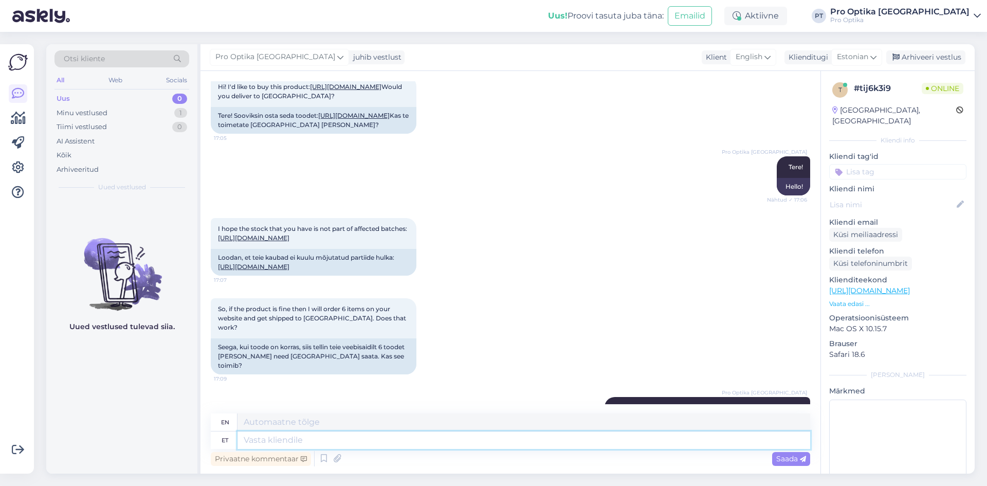
scroll to position [131, 0]
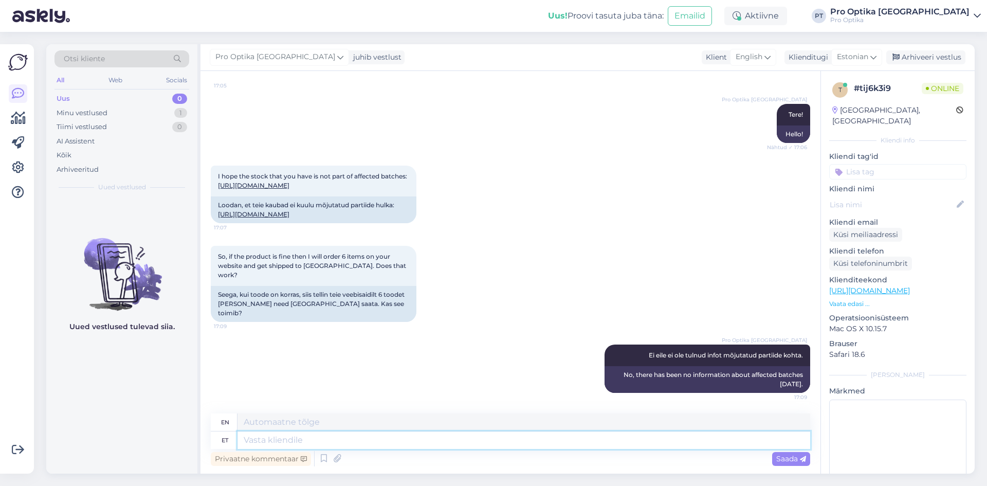
click at [351, 438] on textarea at bounding box center [523, 439] width 572 height 17
type textarea "Vabandust"
type textarea "Sorry"
type textarea "Vabandust meile"
type textarea "Sorry to [GEOGRAPHIC_DATA]."
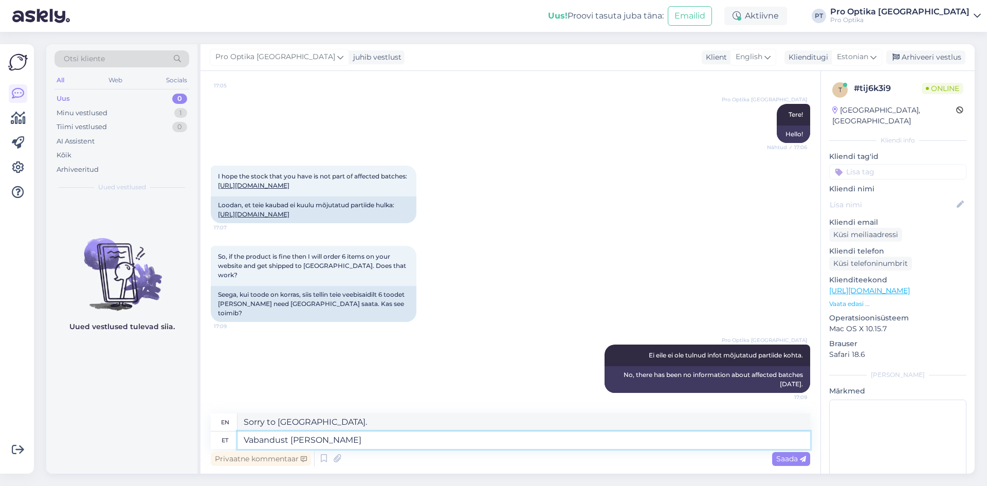
type textarea "Vabandust [PERSON_NAME]"
type textarea "Sorry, no."
type textarea "Vabandust [PERSON_NAME] ole"
type textarea "There is no excuse for us."
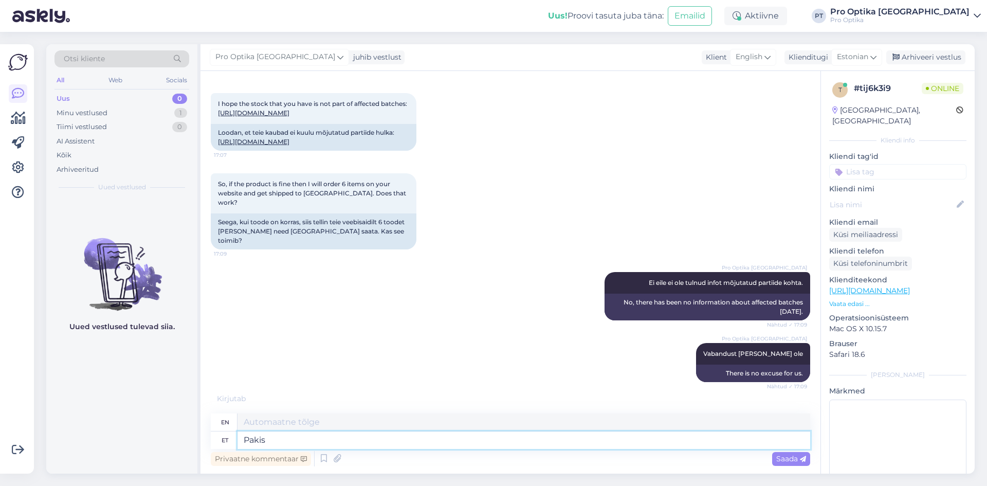
type textarea "Pakis"
type textarea "In the package"
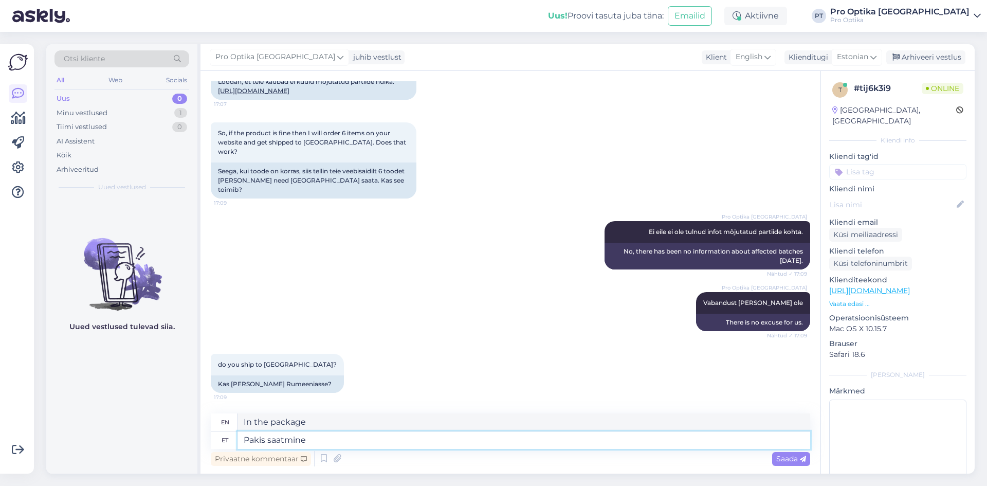
type textarea "Pakis saatmine"
type textarea "Shipping in a package"
type textarea "Pak"
type textarea "In the package"
type textarea "P"
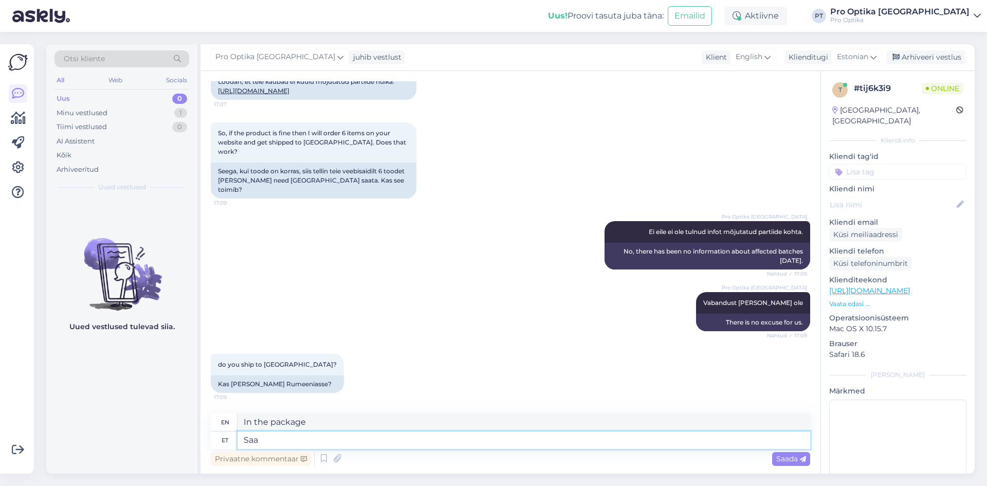
type textarea "Saad"
type textarea "Get"
type textarea "Saadame, ag"
type textarea "We send,"
type textarea "Saadame, aga"
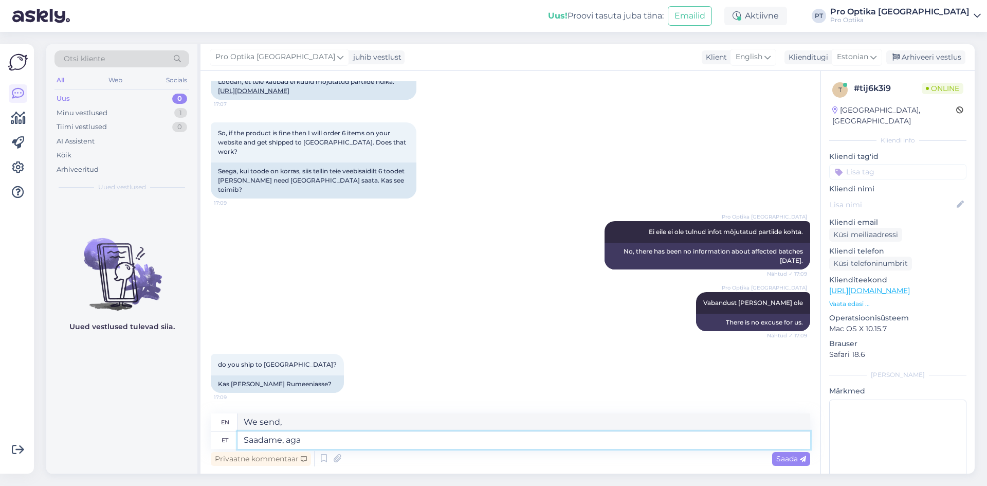
type textarea "We will send, but"
type textarea "Saadame, aga paki s"
type textarea "We will send, but the package"
type textarea "Saadame, aga paki saatmine"
type textarea "We ship, but sending the package"
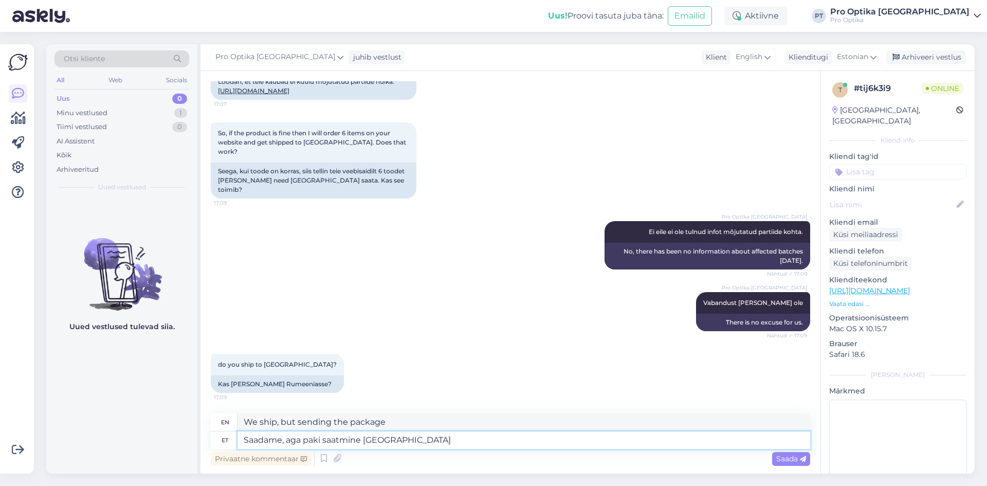
type textarea "Saadame, aga paki saatmine [GEOGRAPHIC_DATA]"
type textarea "We ship, but sending a package to [GEOGRAPHIC_DATA]"
type textarea "Saadame, aga paki saatmine Rumeenia maksab"
type textarea "We do, but shipping to [GEOGRAPHIC_DATA] costs money."
type textarea "Saadame, aga paki saatmine Rumeenia maksab 2"
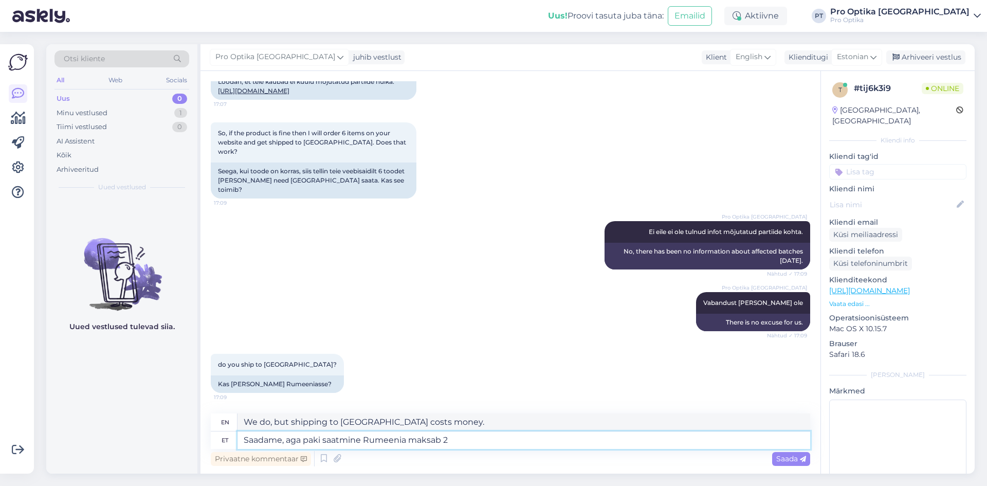
type textarea "We ship, but shipping to [GEOGRAPHIC_DATA] costs 2"
type textarea "Saadame, aga paki saatmine Rumeenia maksab 25"
type textarea "We ship, but shipping to [GEOGRAPHIC_DATA] costs 25"
type textarea "Saadame, aga paki saatmine Rumeenia maksab 25 eurot."
type textarea "We do, but shipping to [GEOGRAPHIC_DATA] costs 25 euros."
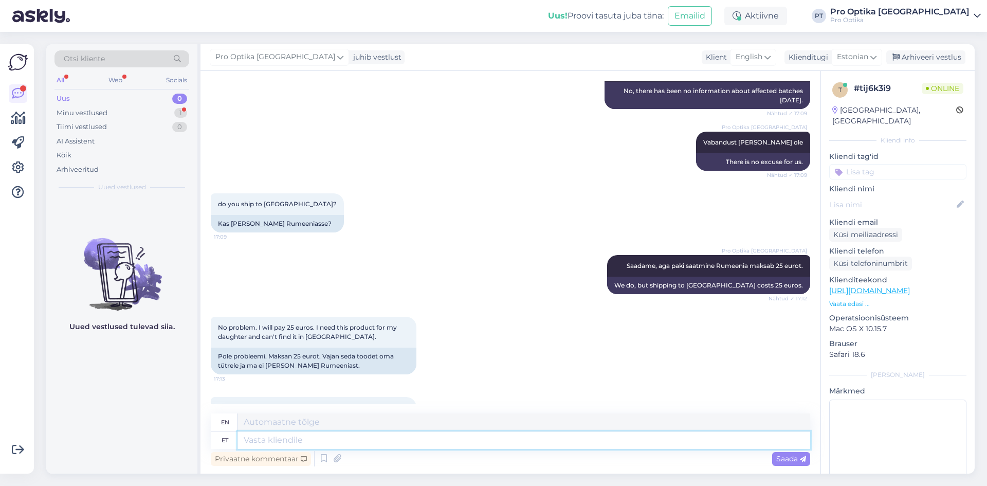
scroll to position [494, 0]
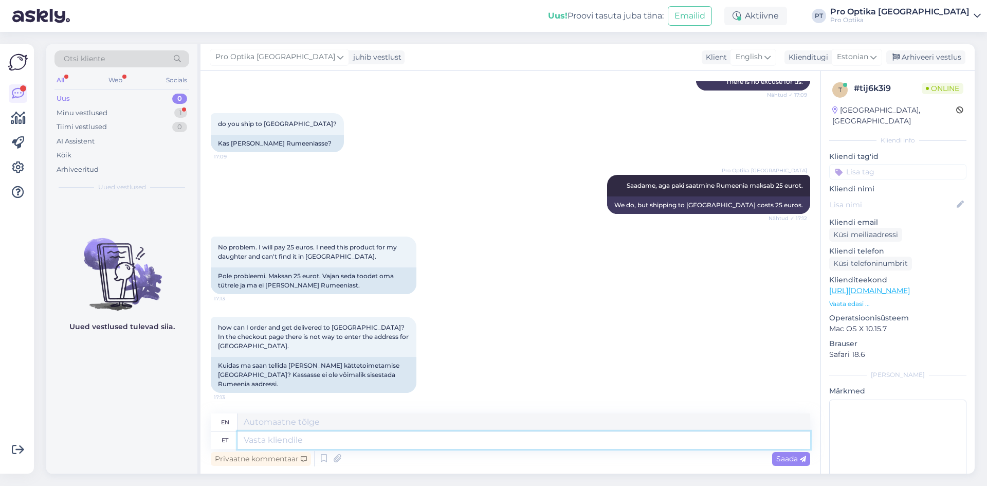
click at [351, 441] on textarea at bounding box center [523, 439] width 572 height 17
type textarea "Palun"
type textarea "Please"
type textarea "Palun saatke"
type textarea "Please send"
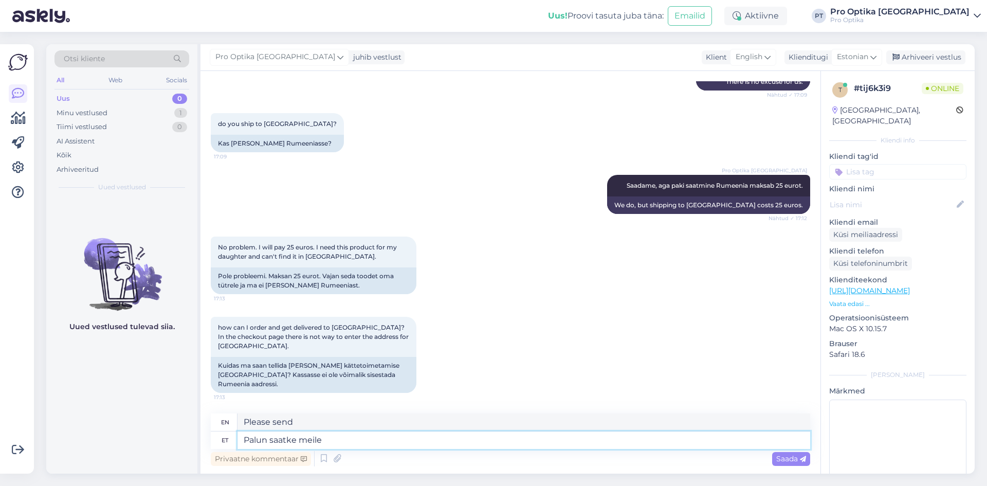
type textarea "Palun saatke meile"
type textarea "Please send us"
type textarea "Palun saatke [PERSON_NAME]"
type textarea "Please send us yours."
type textarea "Palun saatke [PERSON_NAME] andmed"
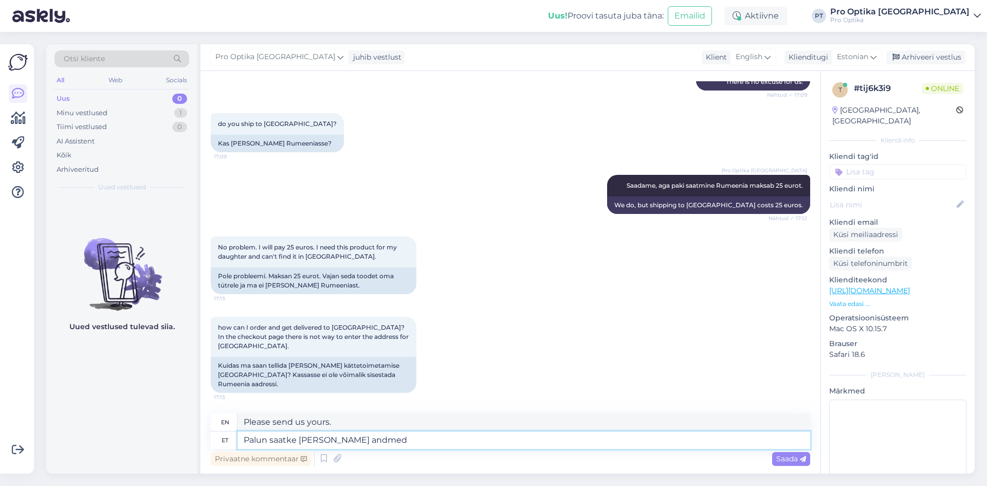
type textarea "Please send us your details."
type textarea "Palun saatke [PERSON_NAME] andmed [GEOGRAPHIC_DATA]"
type textarea "Please send us your details [GEOGRAPHIC_DATA]"
type textarea "Palun saatke [PERSON_NAME] andmed [GEOGRAPHIC_DATA]"
type textarea "Please send us your details to [GEOGRAPHIC_DATA]@"
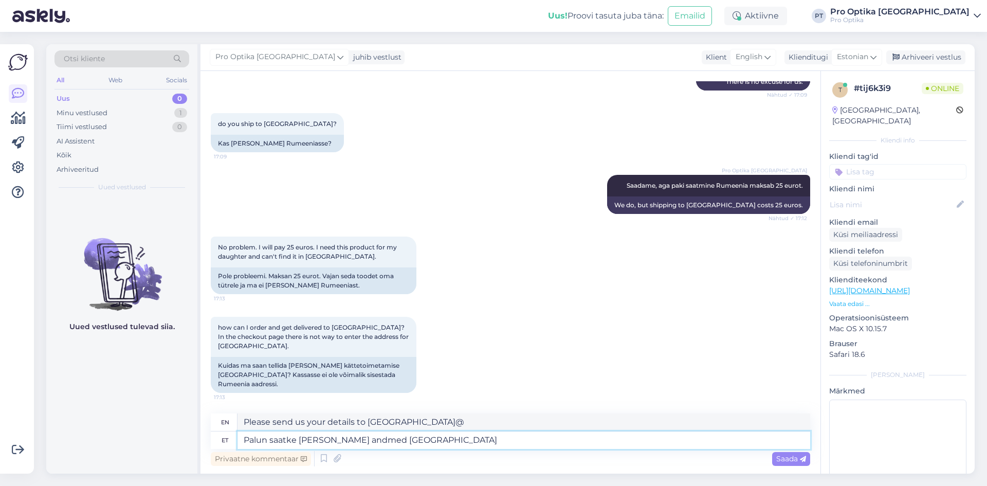
type textarea "Palun saatke [PERSON_NAME] andmed [EMAIL_ADDRESS][DOMAIN_NAME]"
type textarea "Please send us your details [EMAIL_ADDRESS][DOMAIN_NAME]"
type textarea "Palun saatke [PERSON_NAME] andmed [EMAIL_ADDRESS][DOMAIN_NAME],"
type textarea "Please send us your details at [EMAIL_ADDRESS][DOMAIN_NAME],"
type textarea "Palun saatke [PERSON_NAME] andmed [EMAIL_ADDRESS][DOMAIN_NAME], vormistame"
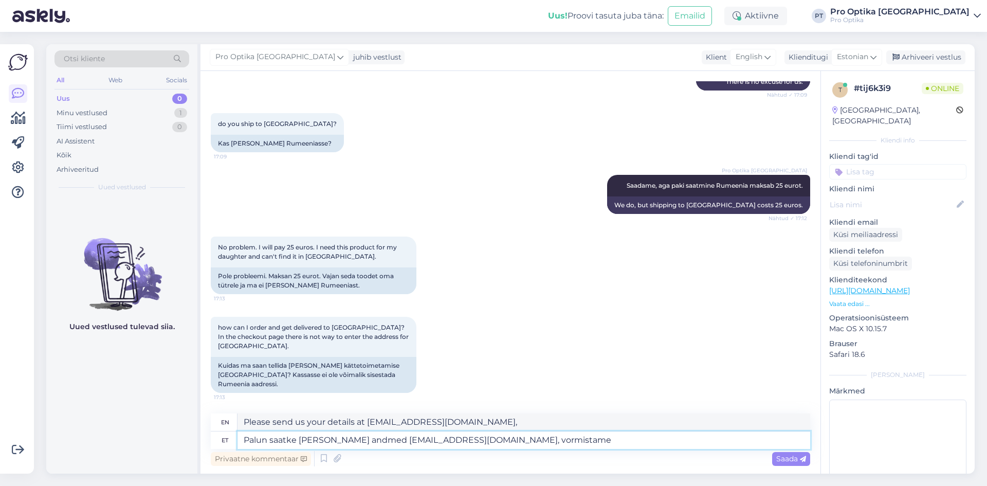
type textarea "Please send us your details [EMAIL_ADDRESS][DOMAIN_NAME], we will formalize it."
type textarea "Palun saatke [PERSON_NAME] andmed [EMAIL_ADDRESS][DOMAIN_NAME], vormistame Teil…"
type textarea "Please send us your details [EMAIL_ADDRESS][DOMAIN_NAME], we will prepare it fo…"
type textarea "Palun saatke [PERSON_NAME] andmed [EMAIL_ADDRESS][DOMAIN_NAME], vormistame Teil…"
type textarea "Please send us your details [EMAIL_ADDRESS][DOMAIN_NAME], we will fill it out f…"
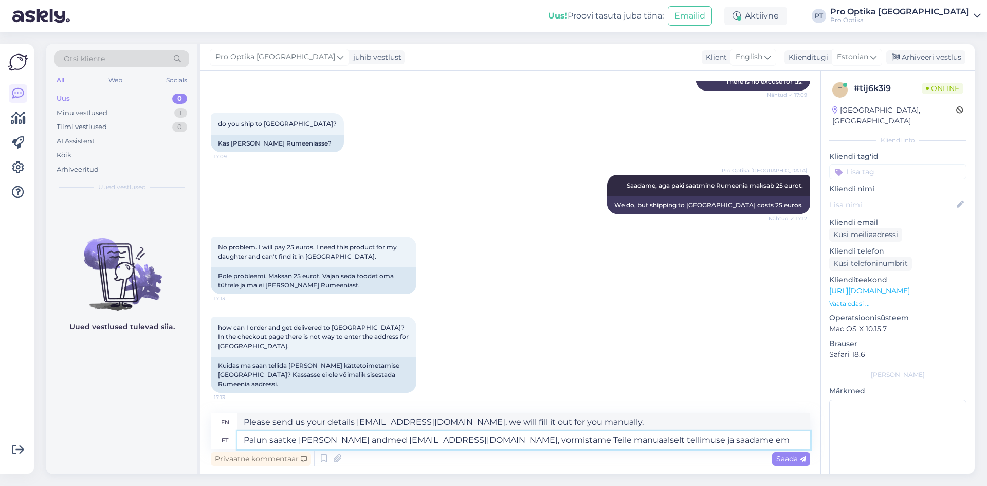
type textarea "Palun saatke [PERSON_NAME] andmed [EMAIL_ADDRESS][DOMAIN_NAME], vormistame Teil…"
type textarea "Please send us your details [EMAIL_ADDRESS][DOMAIN_NAME], we will manually comp…"
type textarea "Palun saatke [PERSON_NAME] andmed [EMAIL_ADDRESS][DOMAIN_NAME], vormistame Teil…"
type textarea "Please send us your details [EMAIL_ADDRESS][DOMAIN_NAME], we will manually comp…"
type textarea "Palun saatke [PERSON_NAME] andmed [EMAIL_ADDRESS][DOMAIN_NAME], vormistame Teil…"
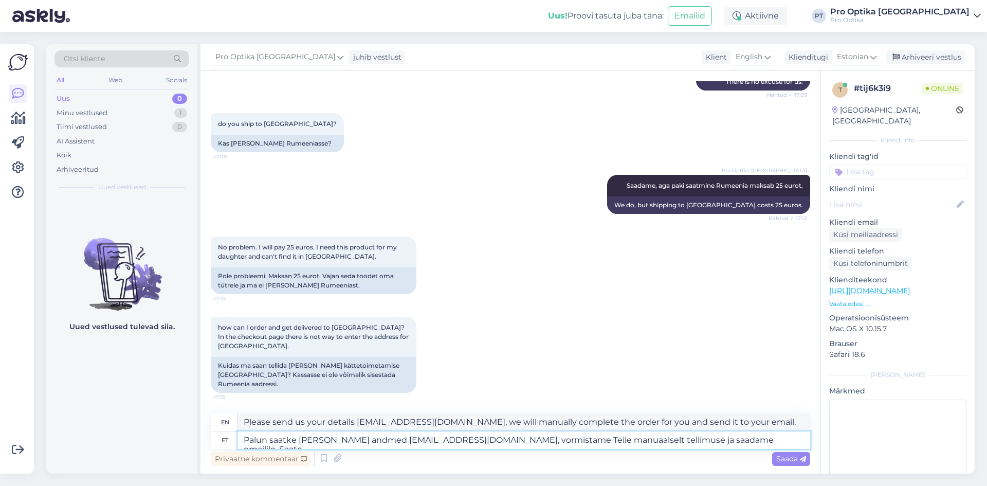
type textarea "Please send us your details [EMAIL_ADDRESS][DOMAIN_NAME], we will manually comp…"
type textarea "Palun saatke [PERSON_NAME] andmed [EMAIL_ADDRESS][DOMAIN_NAME], vormistame Teil…"
type textarea "Please send us your details [EMAIL_ADDRESS][DOMAIN_NAME], we will manually comp…"
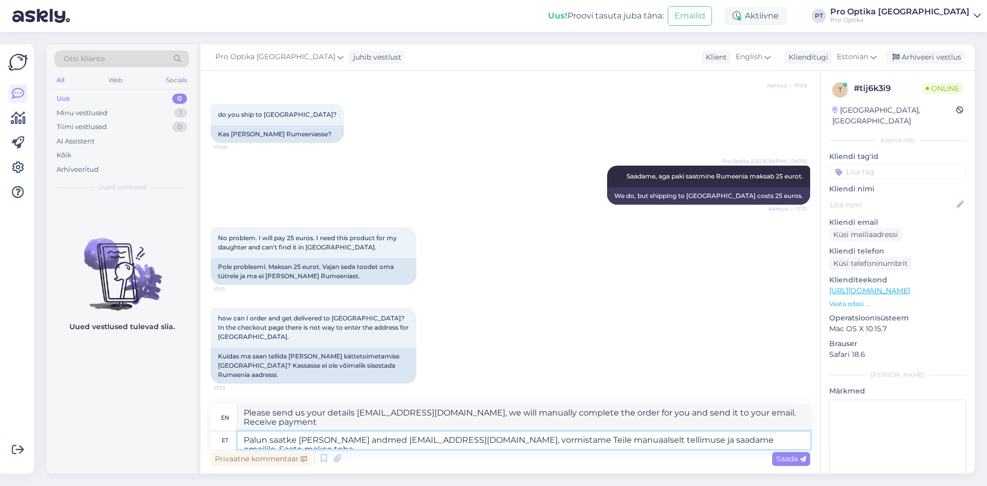
type textarea "Palun saatke [PERSON_NAME] andmed [EMAIL_ADDRESS][DOMAIN_NAME], vormistame Teil…"
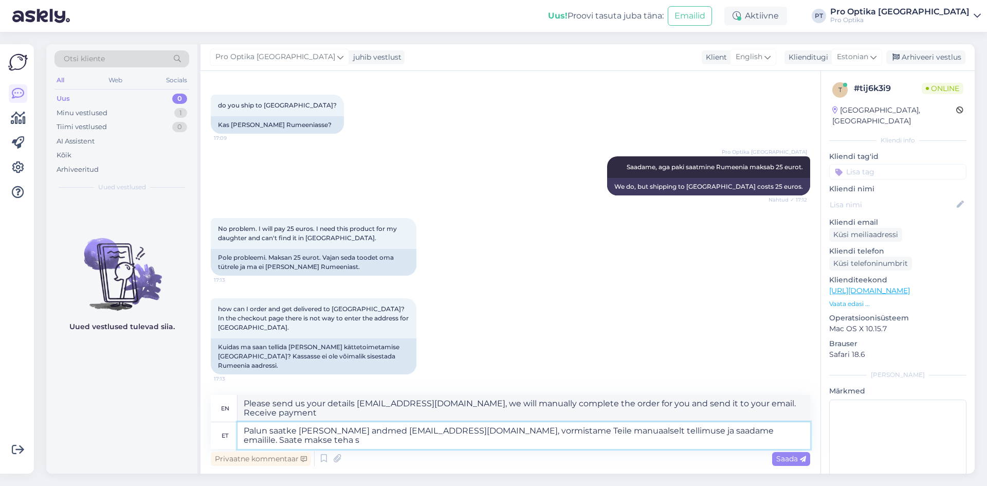
type textarea "Please send us your details [EMAIL_ADDRESS][DOMAIN_NAME], we will manually comp…"
type textarea "Palun saatke [PERSON_NAME] andmed [EMAIL_ADDRESS][DOMAIN_NAME], vormistame Teil…"
type textarea "Please send us your details [EMAIL_ADDRESS][DOMAIN_NAME], we will manually comp…"
type textarea "Palun saatke [PERSON_NAME] andmed [EMAIL_ADDRESS][DOMAIN_NAME], vormistame Teil…"
type textarea "Please send us your details [EMAIL_ADDRESS][DOMAIN_NAME], we will manually comp…"
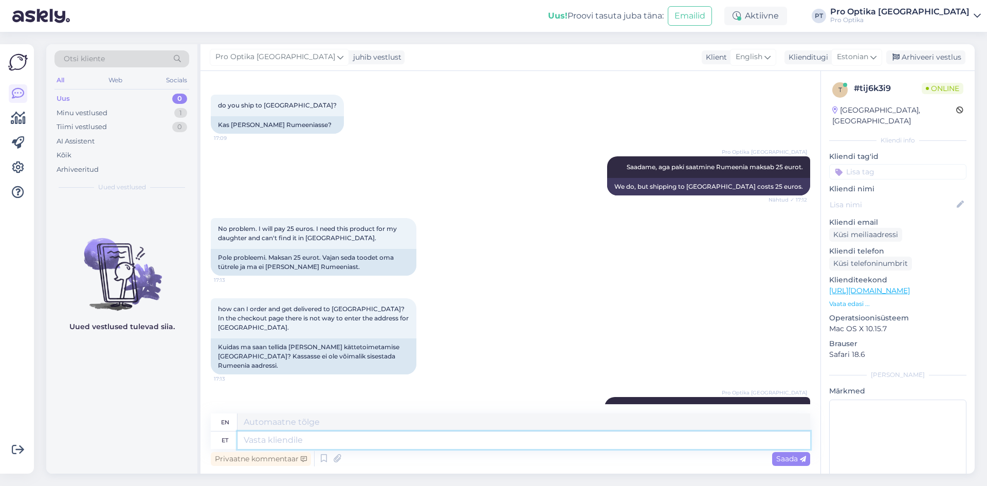
scroll to position [593, 0]
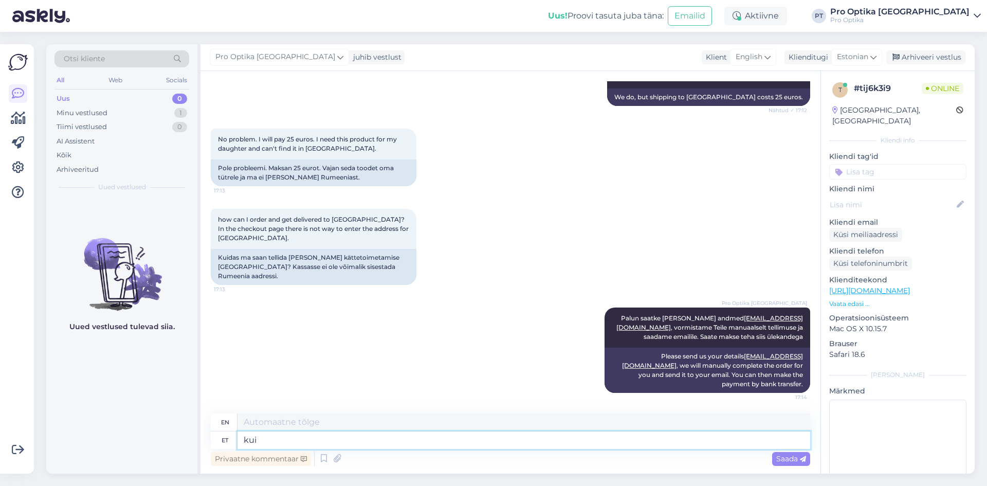
type textarea "ku"
type textarea "if"
type textarea "k"
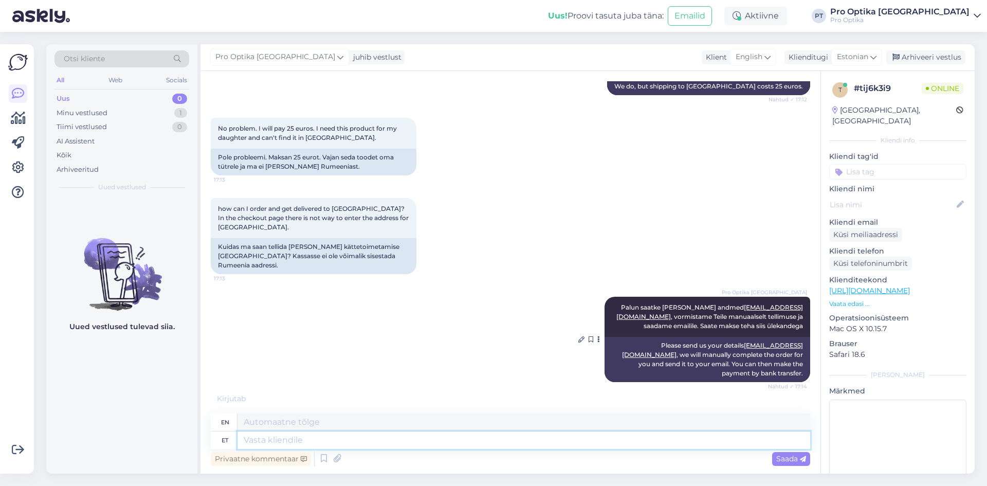
scroll to position [655, 0]
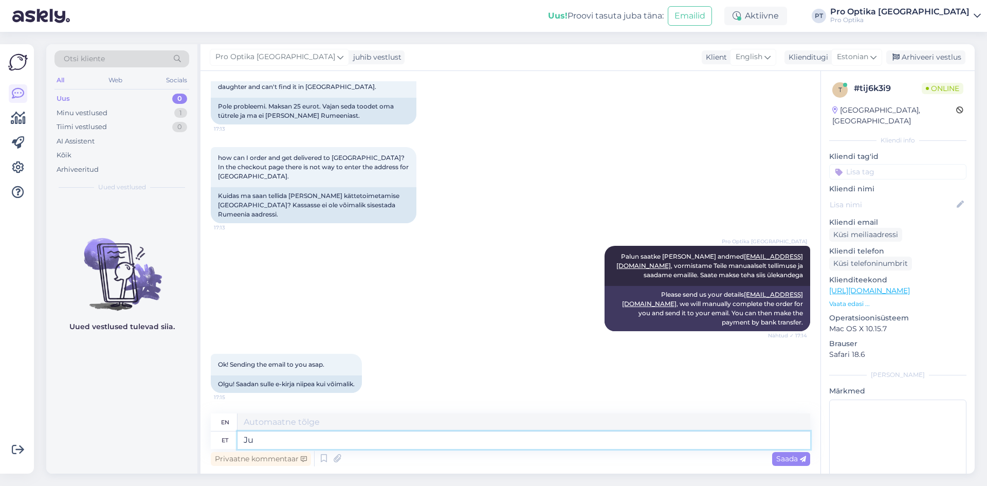
type textarea "J"
type textarea "Jah,"
type textarea "Yes,"
type textarea "Jah, teeme"
type textarea "Yes, we do."
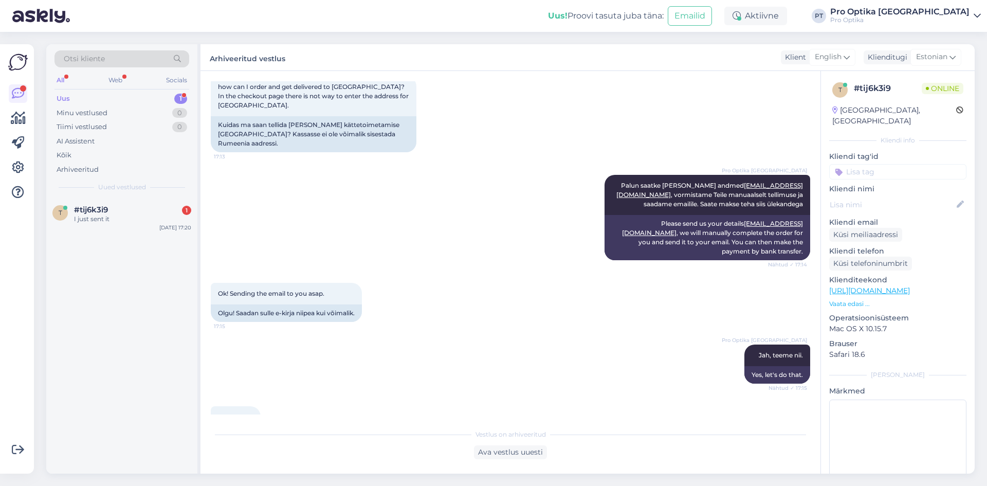
scroll to position [750, 0]
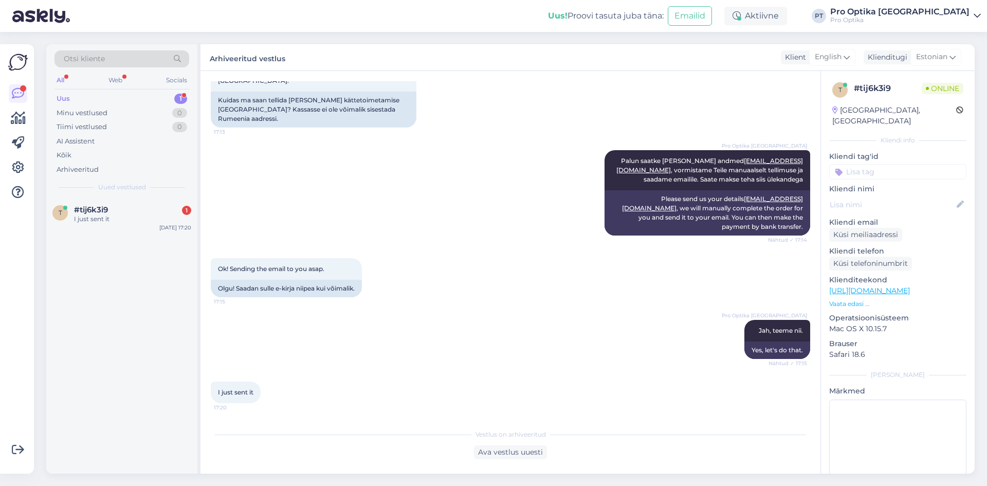
click at [541, 309] on div "Pro Optika Tallinn Jah, teeme nii. Nähtud ✓ 17:15 Yes, let's do that." at bounding box center [510, 339] width 599 height 62
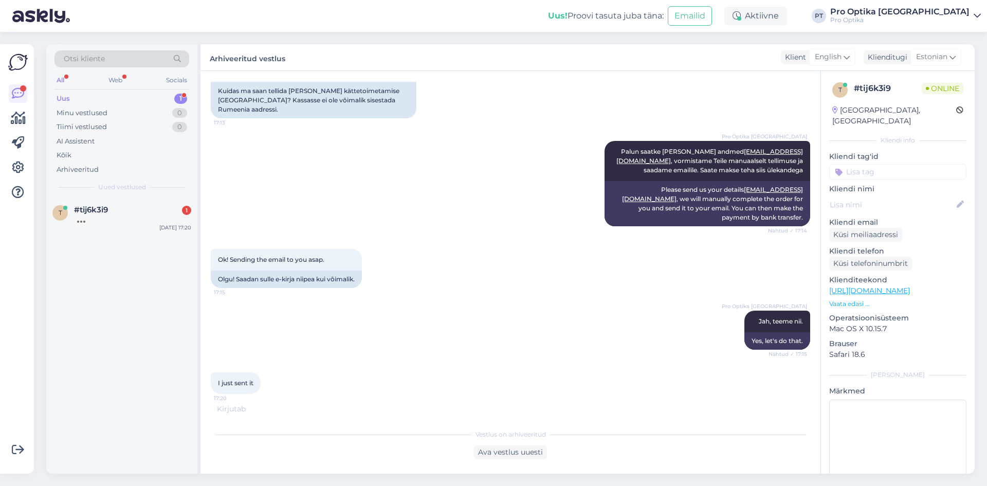
scroll to position [761, 0]
click at [355, 459] on div "Vestlus algas [DATE] Hi! I'd like to buy this product: [URL][DOMAIN_NAME] Would…" at bounding box center [510, 272] width 620 height 402
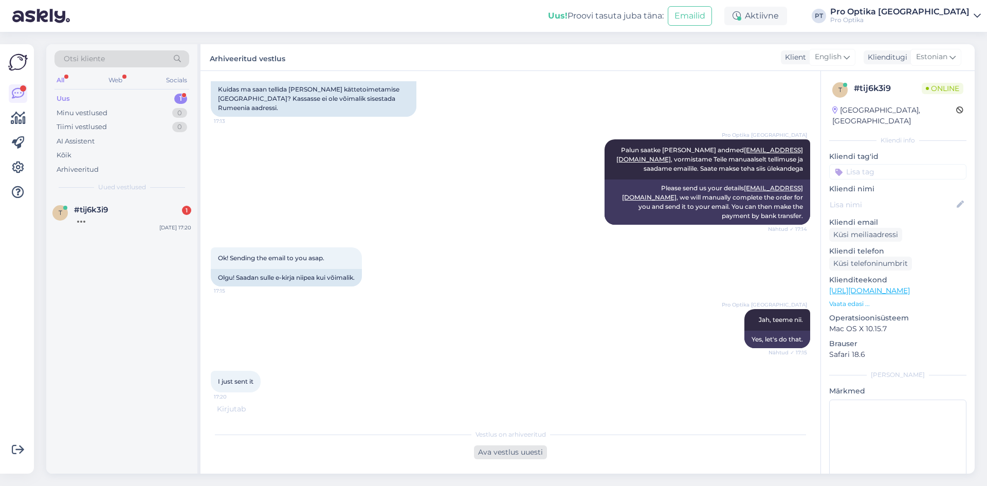
click at [499, 451] on div "Ava vestlus uuesti" at bounding box center [510, 452] width 73 height 14
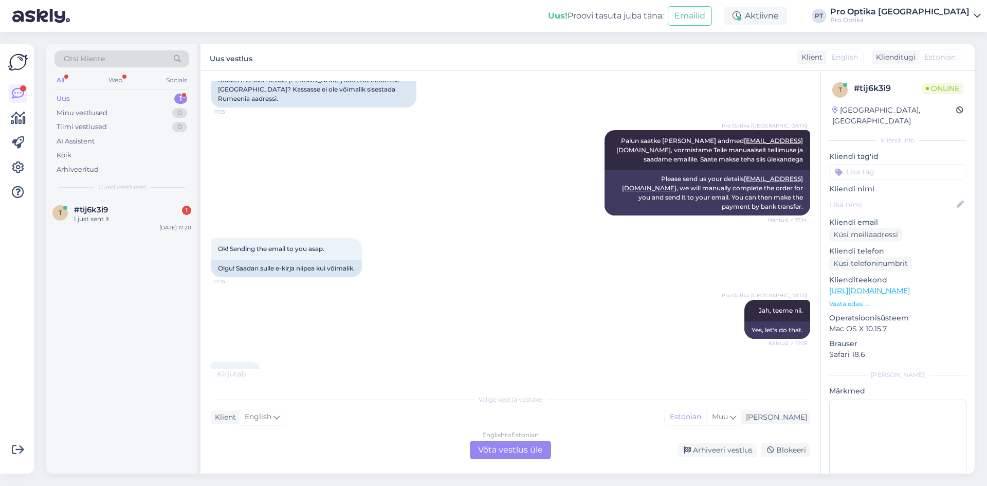
click at [498, 447] on div "English to Estonian Võta vestlus üle" at bounding box center [510, 449] width 81 height 18
click at [507, 451] on div "English to Estonian Võta vestlus üle" at bounding box center [510, 449] width 81 height 18
click at [514, 449] on div "English to Estonian Võta vestlus üle" at bounding box center [510, 449] width 81 height 18
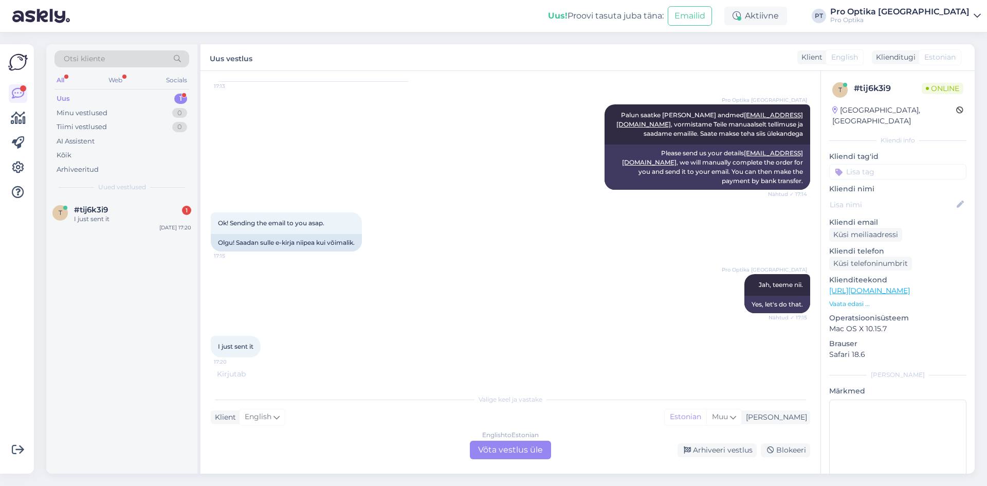
scroll to position [789, 0]
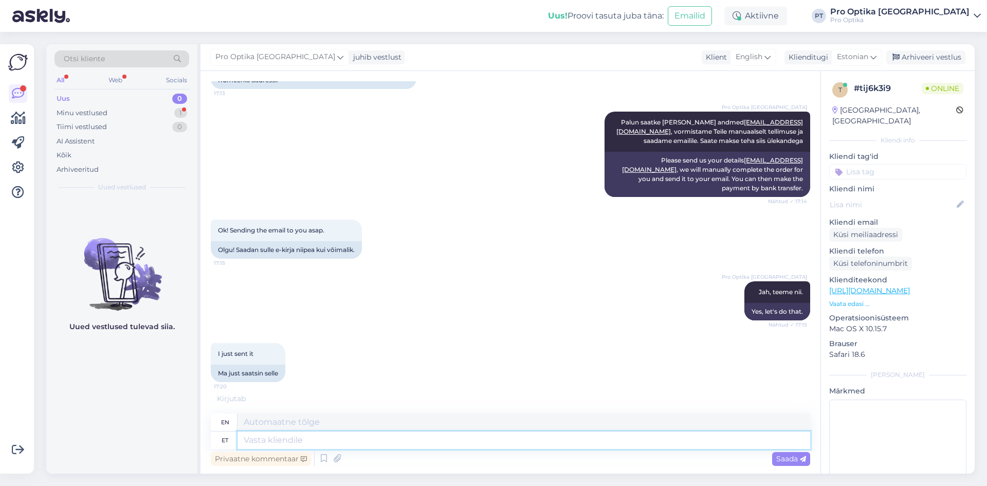
click at [439, 439] on textarea at bounding box center [523, 439] width 572 height 17
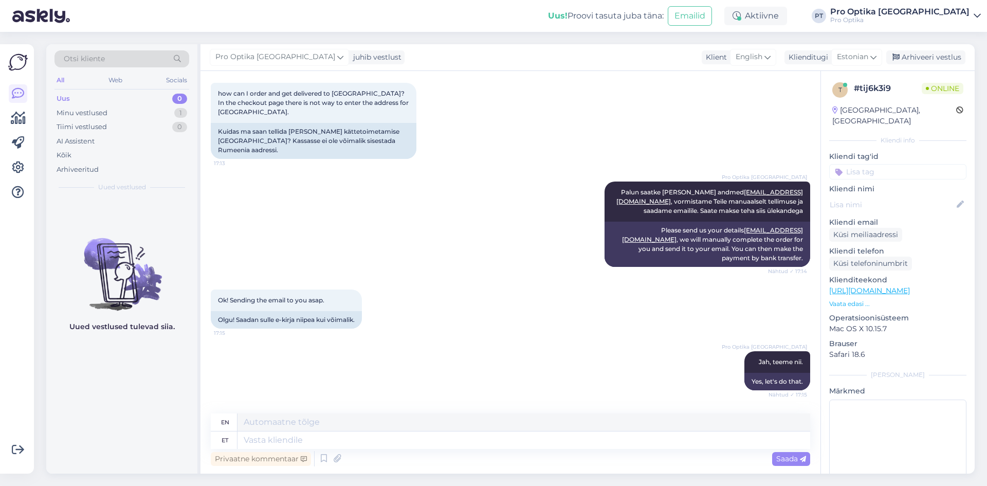
scroll to position [972, 0]
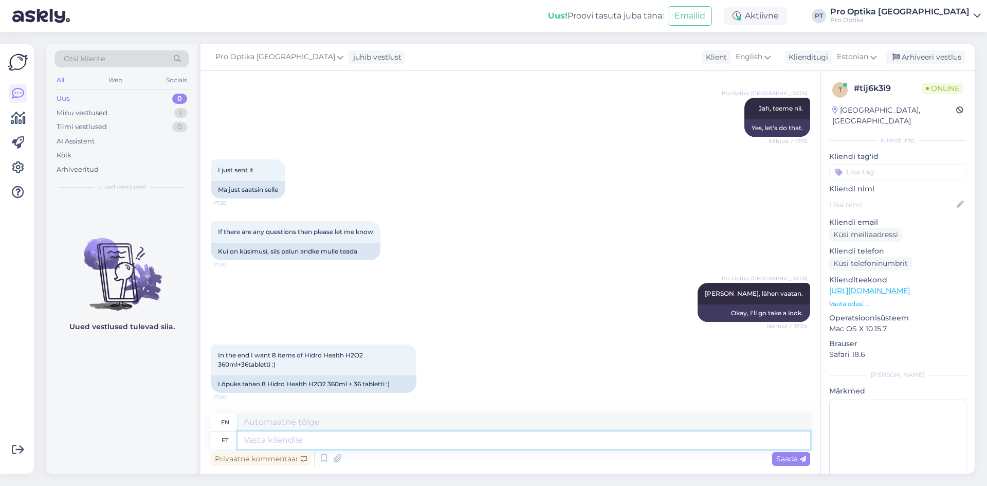
click at [341, 444] on textarea at bounding box center [523, 439] width 572 height 17
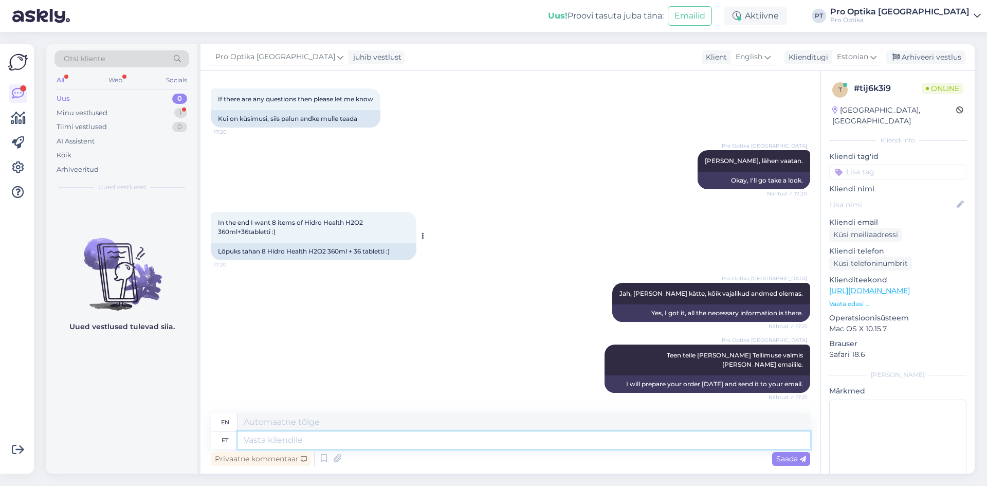
scroll to position [1157, 0]
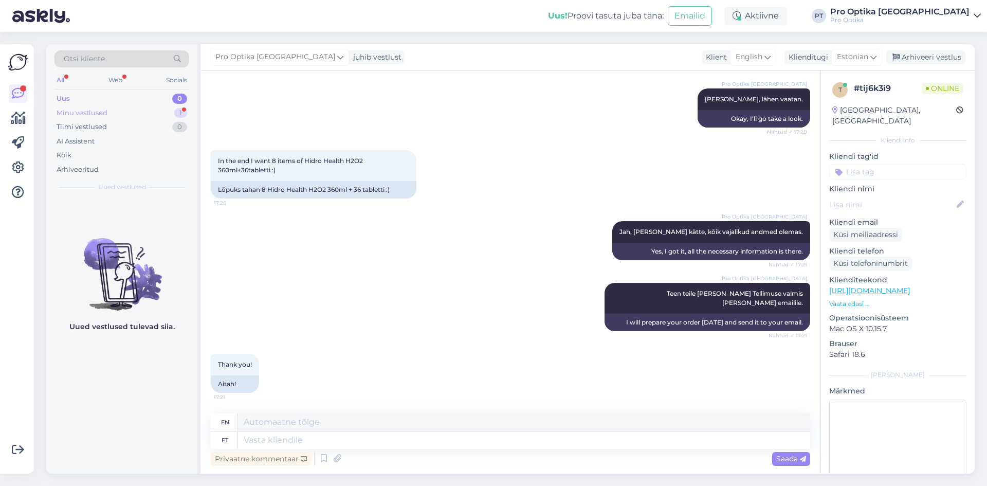
click at [110, 115] on div "Minu vestlused 1" at bounding box center [121, 113] width 135 height 14
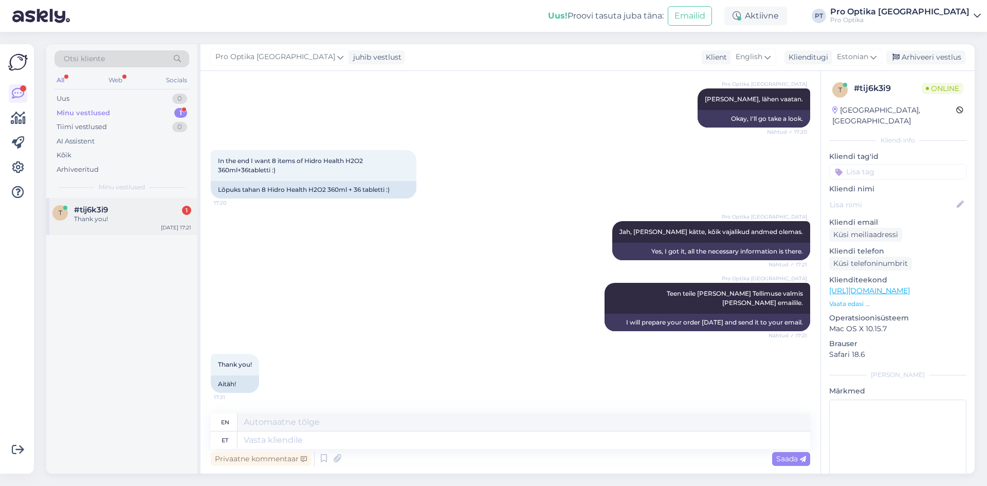
click at [127, 217] on div "Thank you!" at bounding box center [132, 218] width 117 height 9
click at [914, 60] on div "Arhiveeri vestlus" at bounding box center [925, 57] width 79 height 14
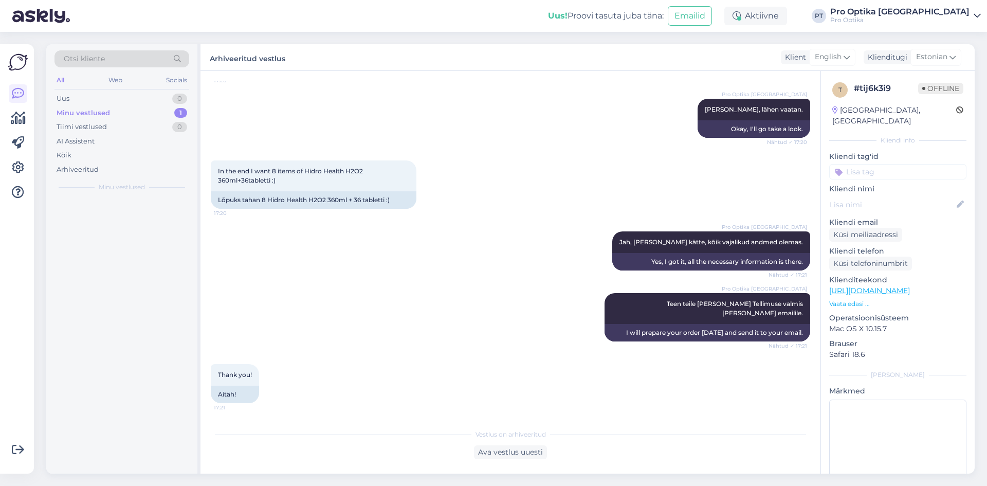
scroll to position [1147, 0]
